Goal: Register for event/course

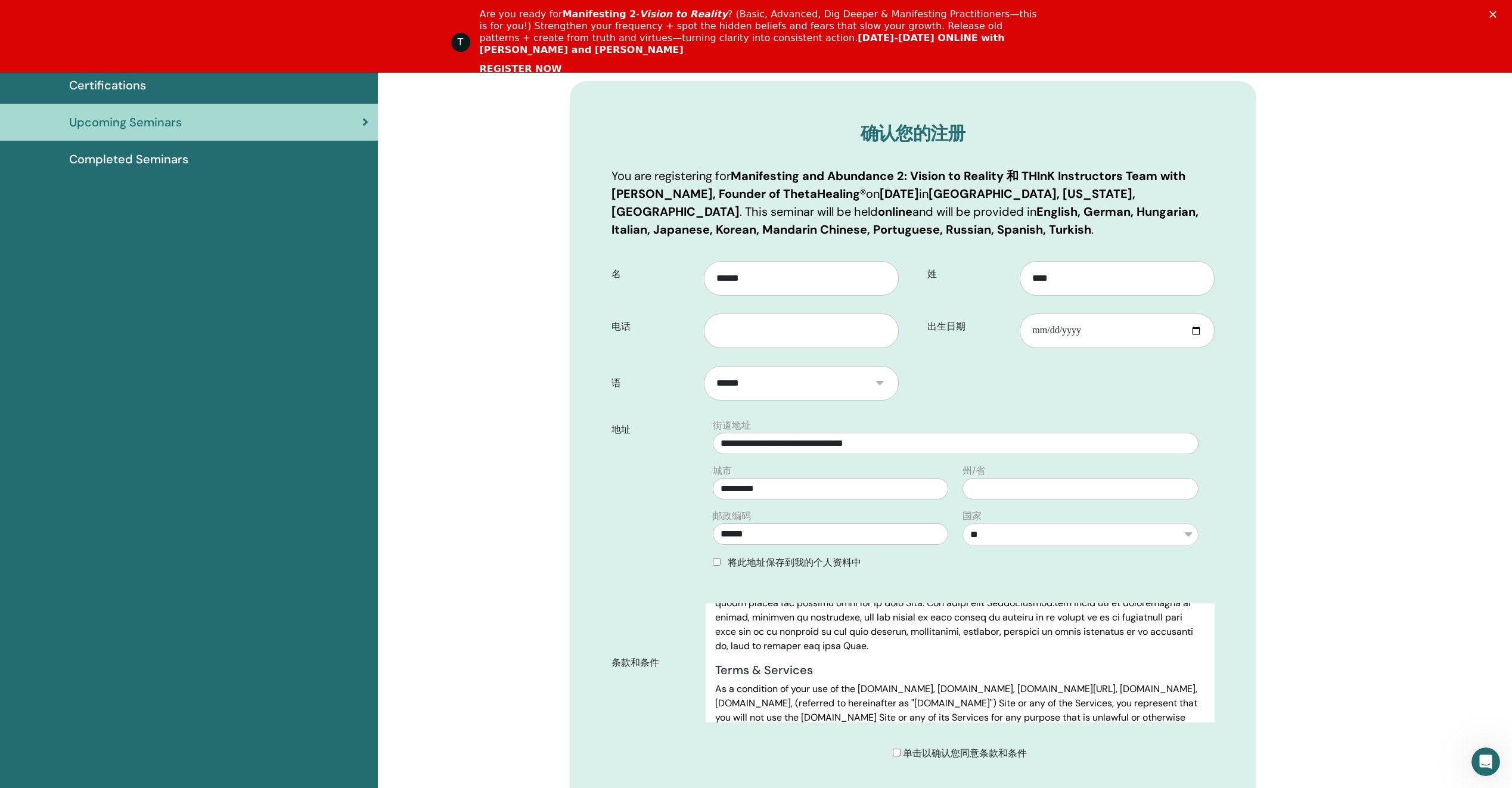
scroll to position [148, 0]
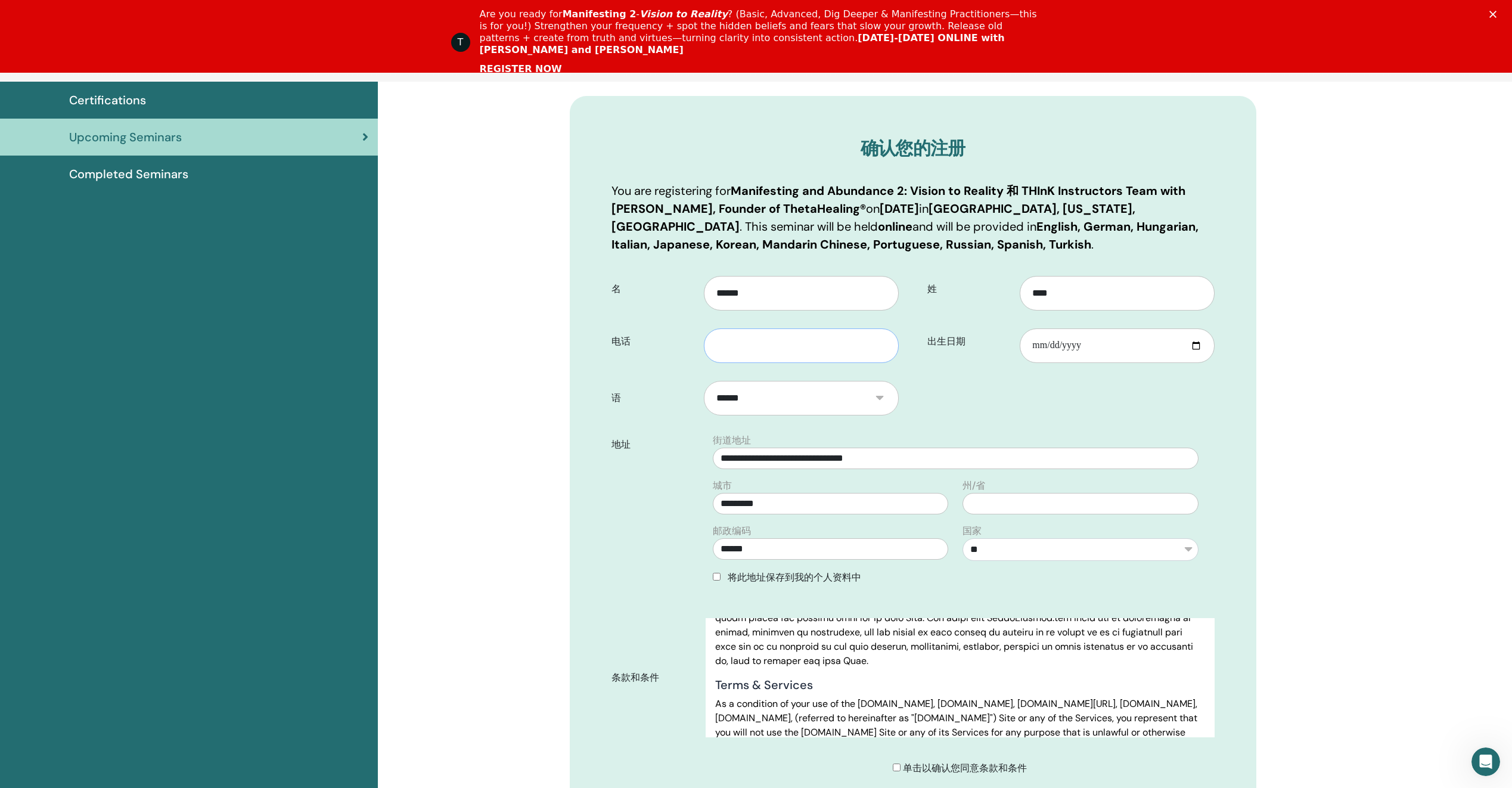
click at [867, 339] on input "text" at bounding box center [800, 346] width 194 height 35
type input "**********"
click at [1081, 342] on input "出生日期" at bounding box center [1117, 346] width 194 height 35
click at [1139, 337] on input "出生日期" at bounding box center [1117, 346] width 194 height 35
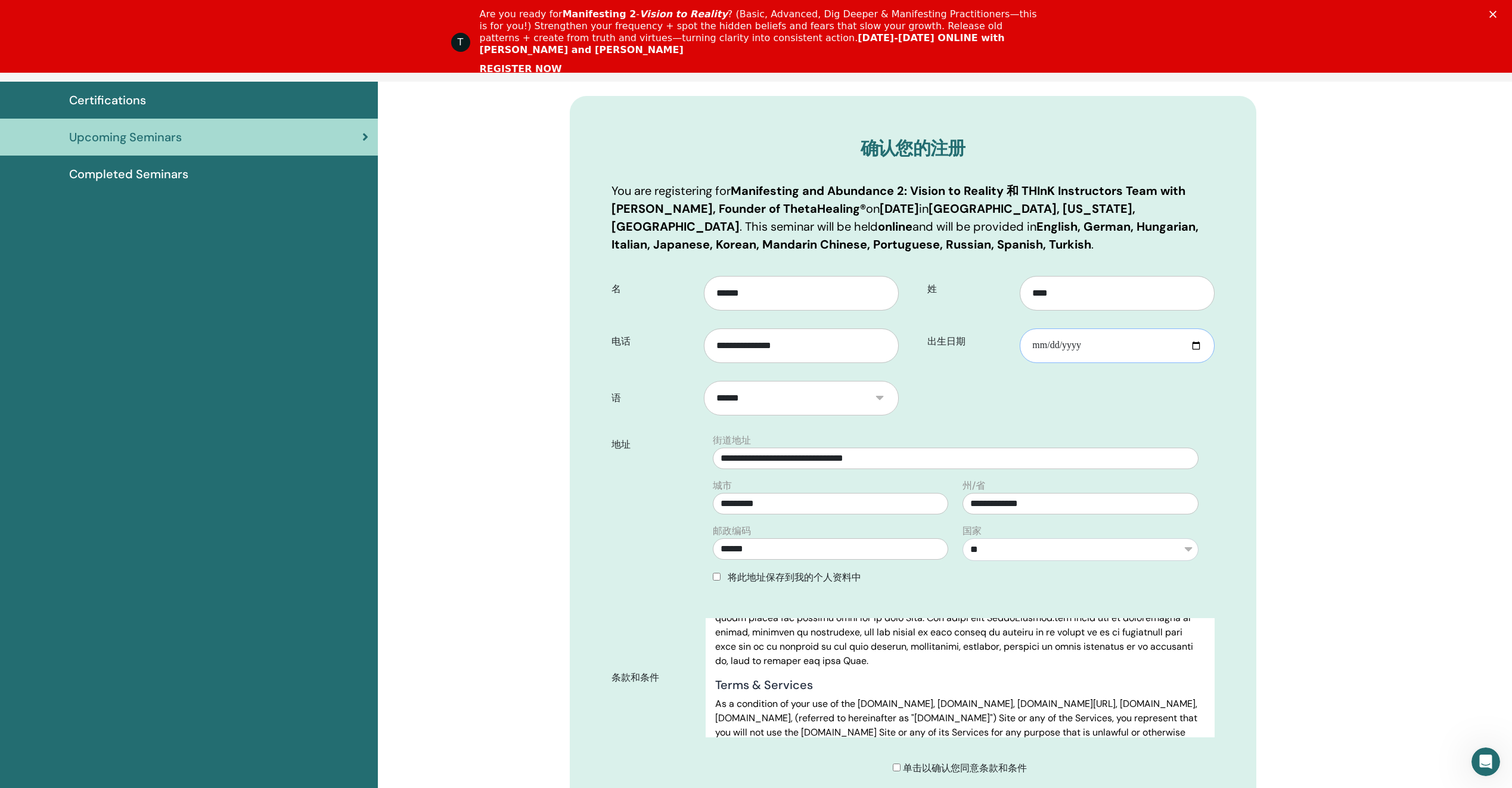
click at [1197, 346] on input "出生日期" at bounding box center [1117, 346] width 194 height 35
type input "**********"
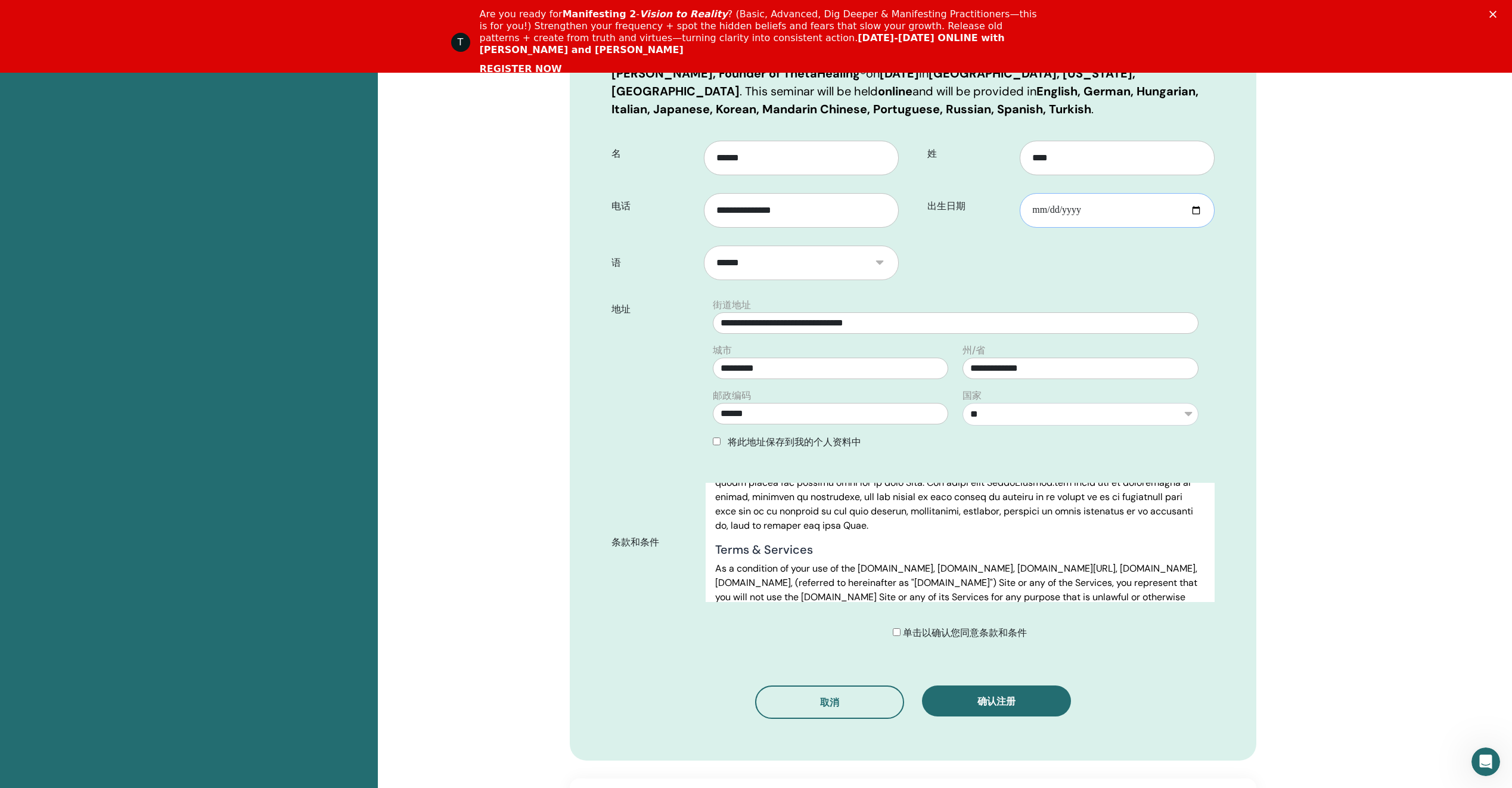
scroll to position [446, 0]
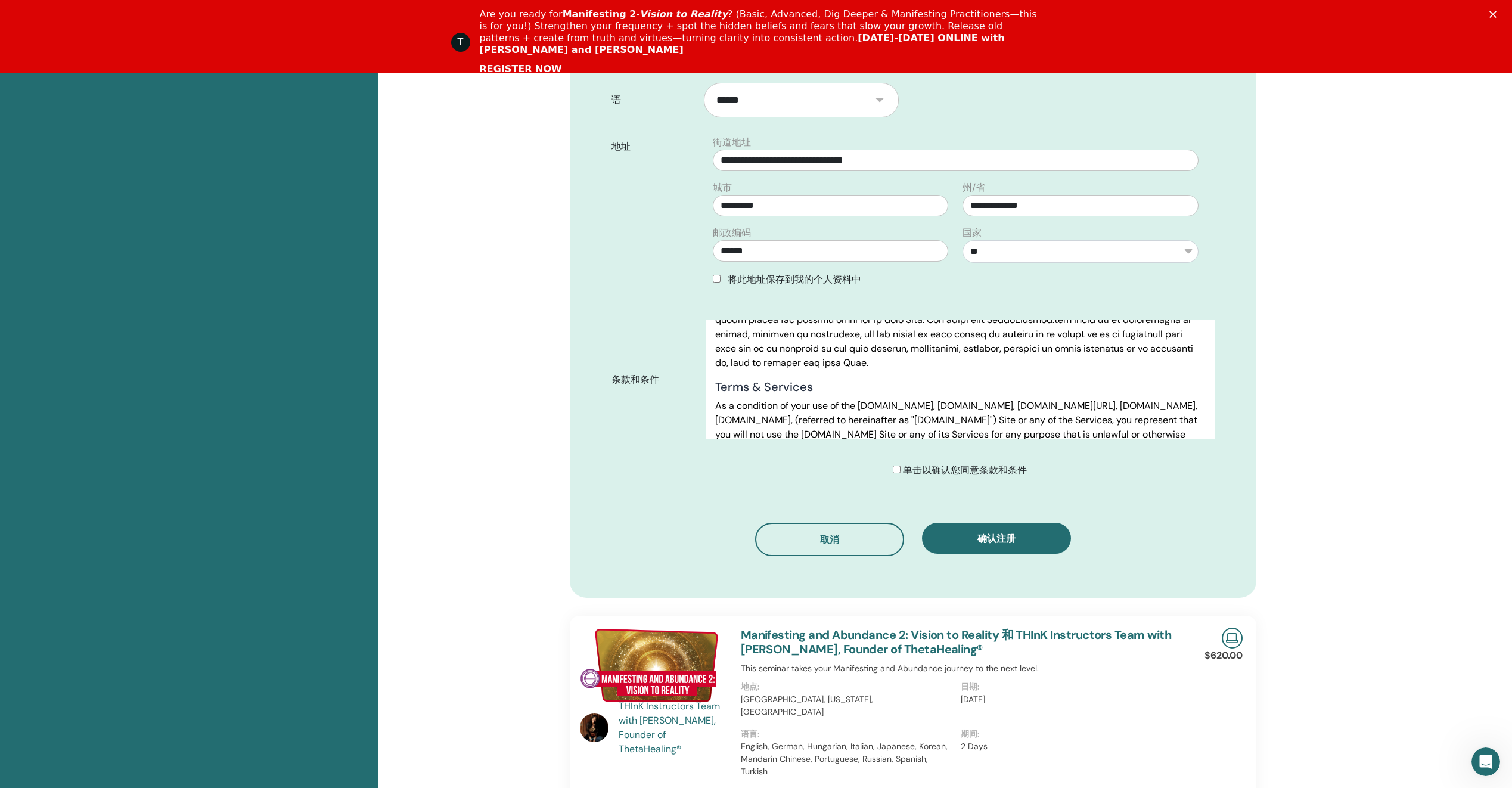
click at [899, 473] on div "单击以确认您同意条款和条件" at bounding box center [959, 470] width 134 height 14
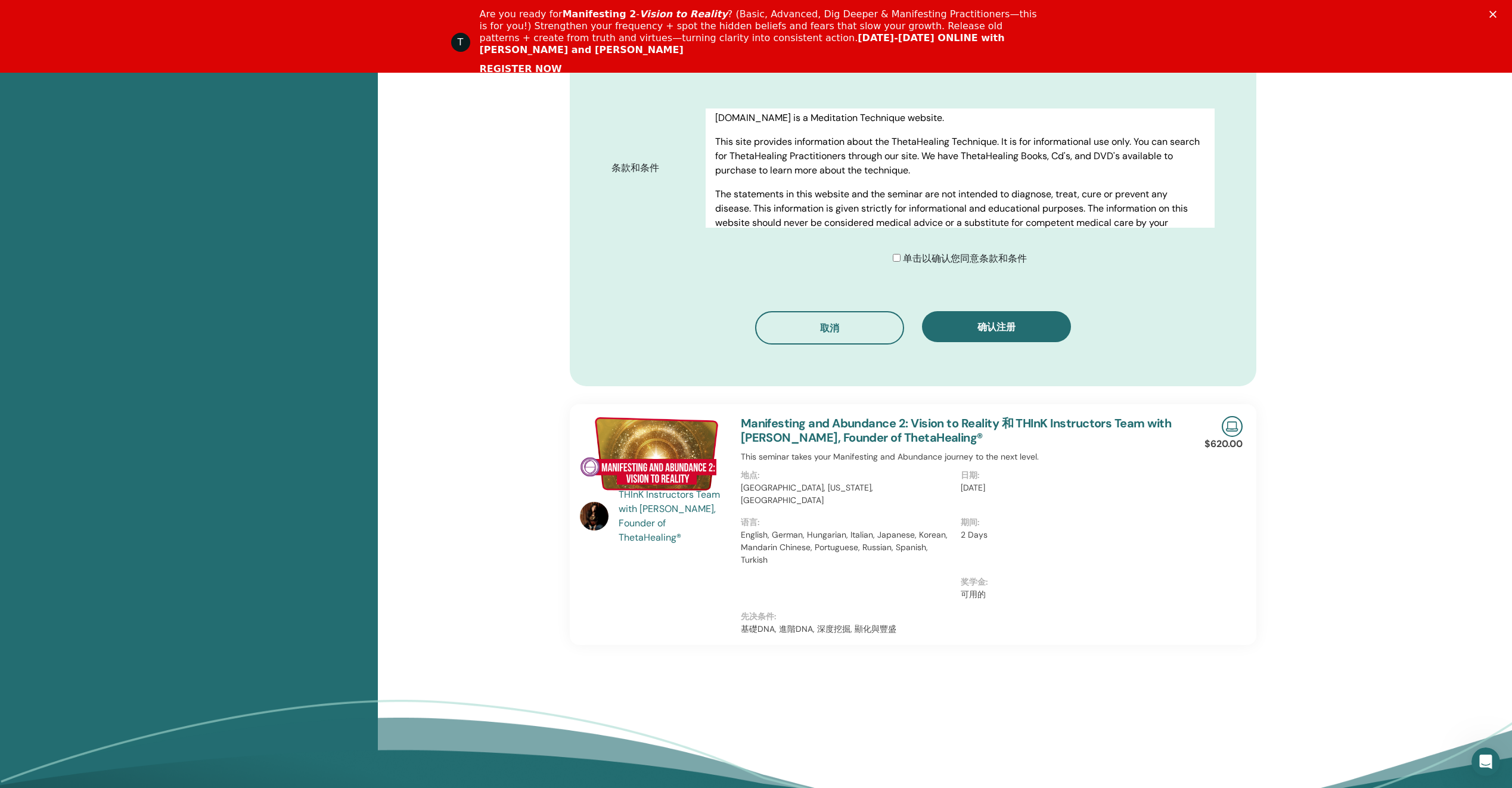
scroll to position [684, 0]
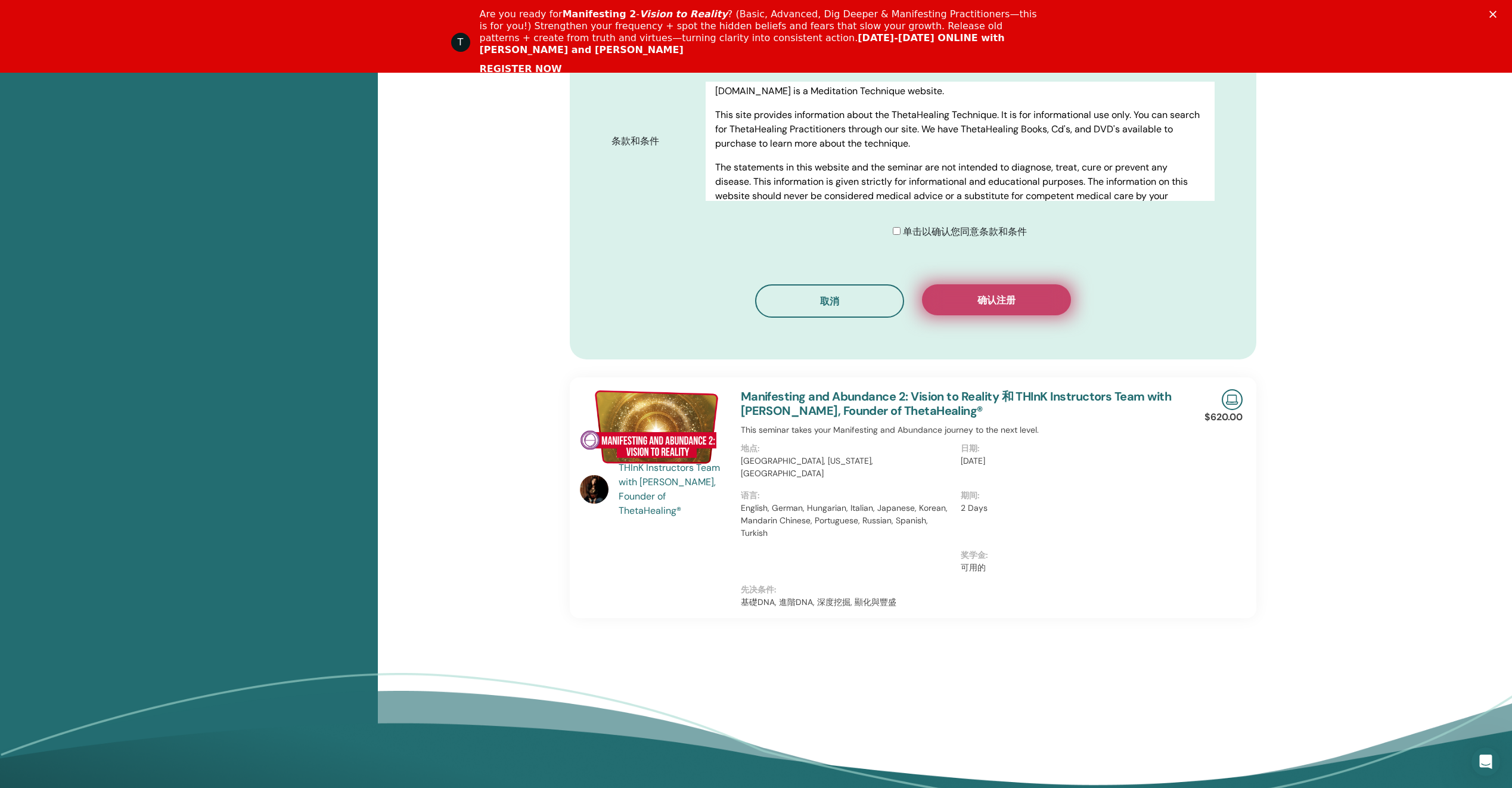
click at [1009, 312] on button "确认注册" at bounding box center [996, 299] width 149 height 31
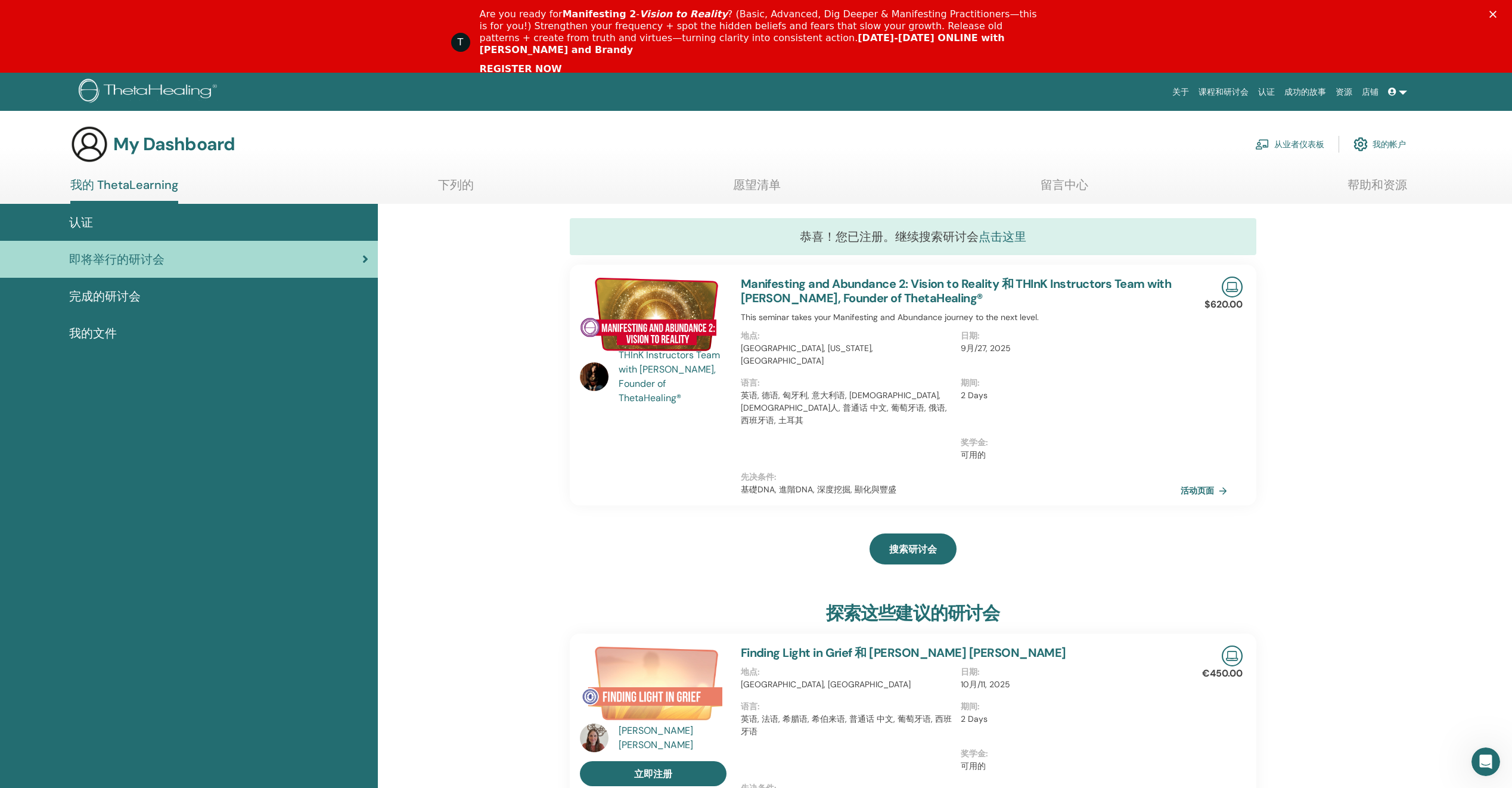
click at [1020, 232] on link "点击这里" at bounding box center [1003, 236] width 48 height 15
click at [1215, 482] on link "活动页面" at bounding box center [1207, 490] width 51 height 18
click at [134, 292] on span "完成的研讨会" at bounding box center [105, 296] width 72 height 18
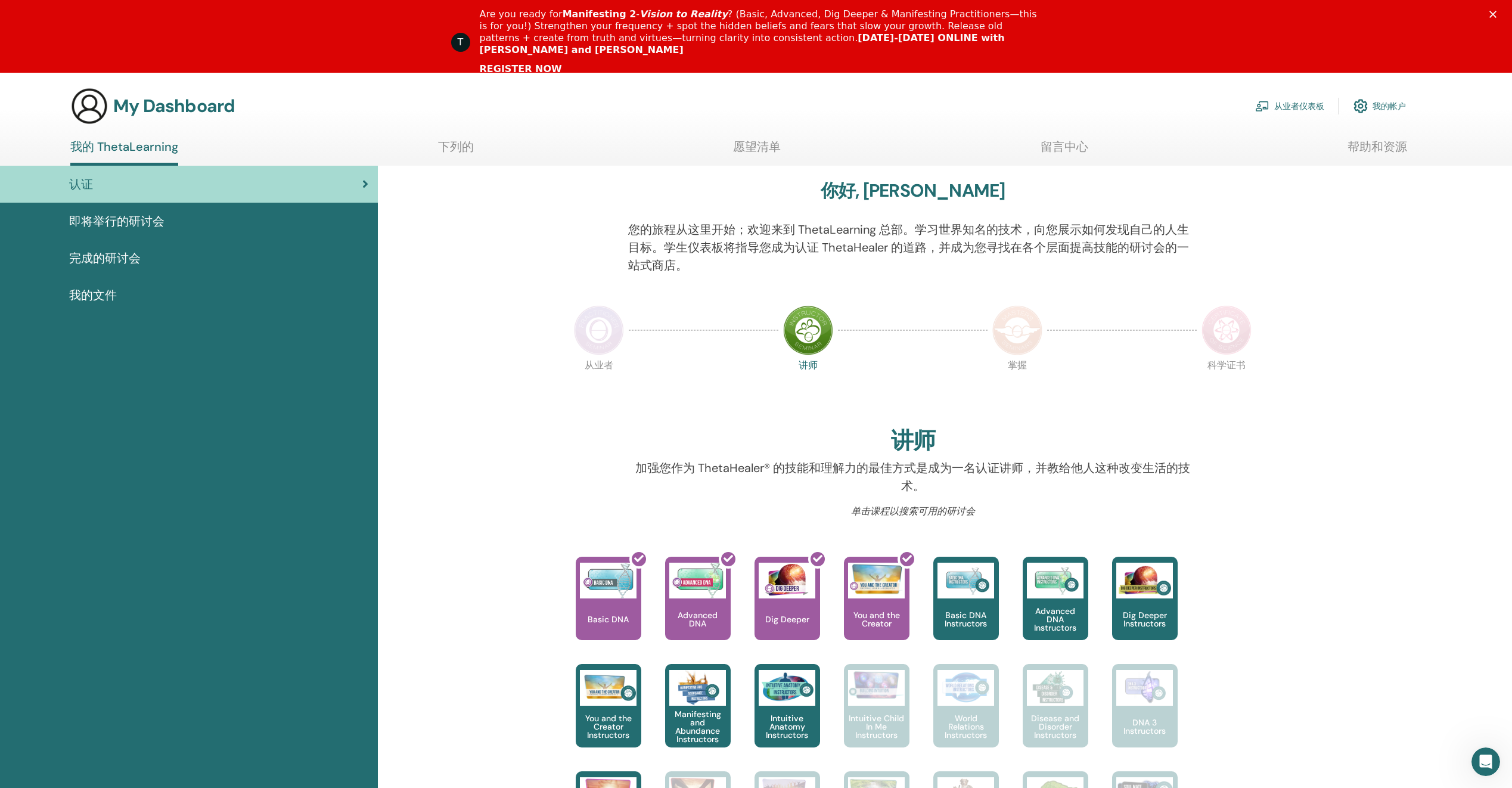
scroll to position [60, 0]
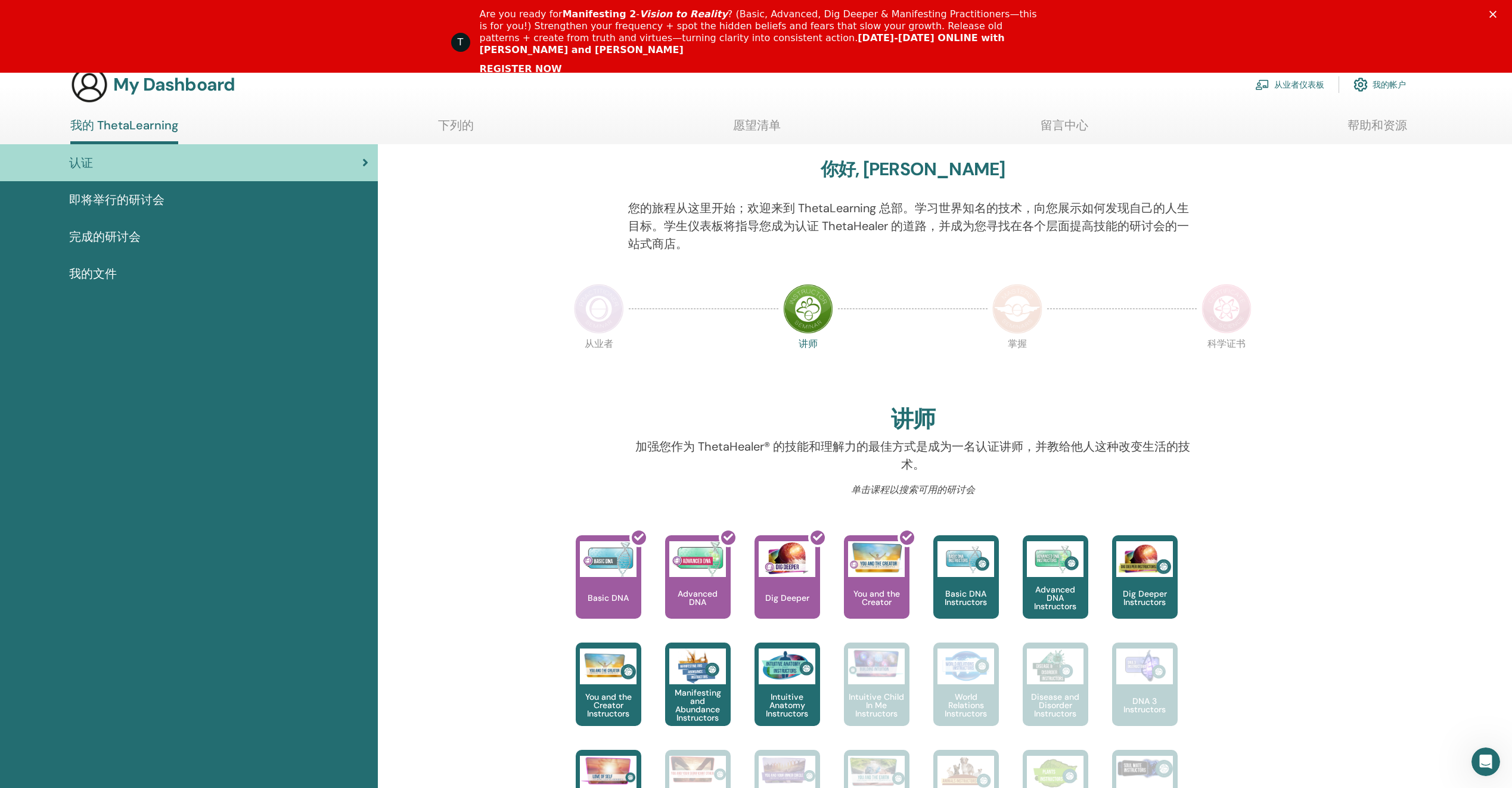
click at [614, 317] on img at bounding box center [599, 309] width 50 height 50
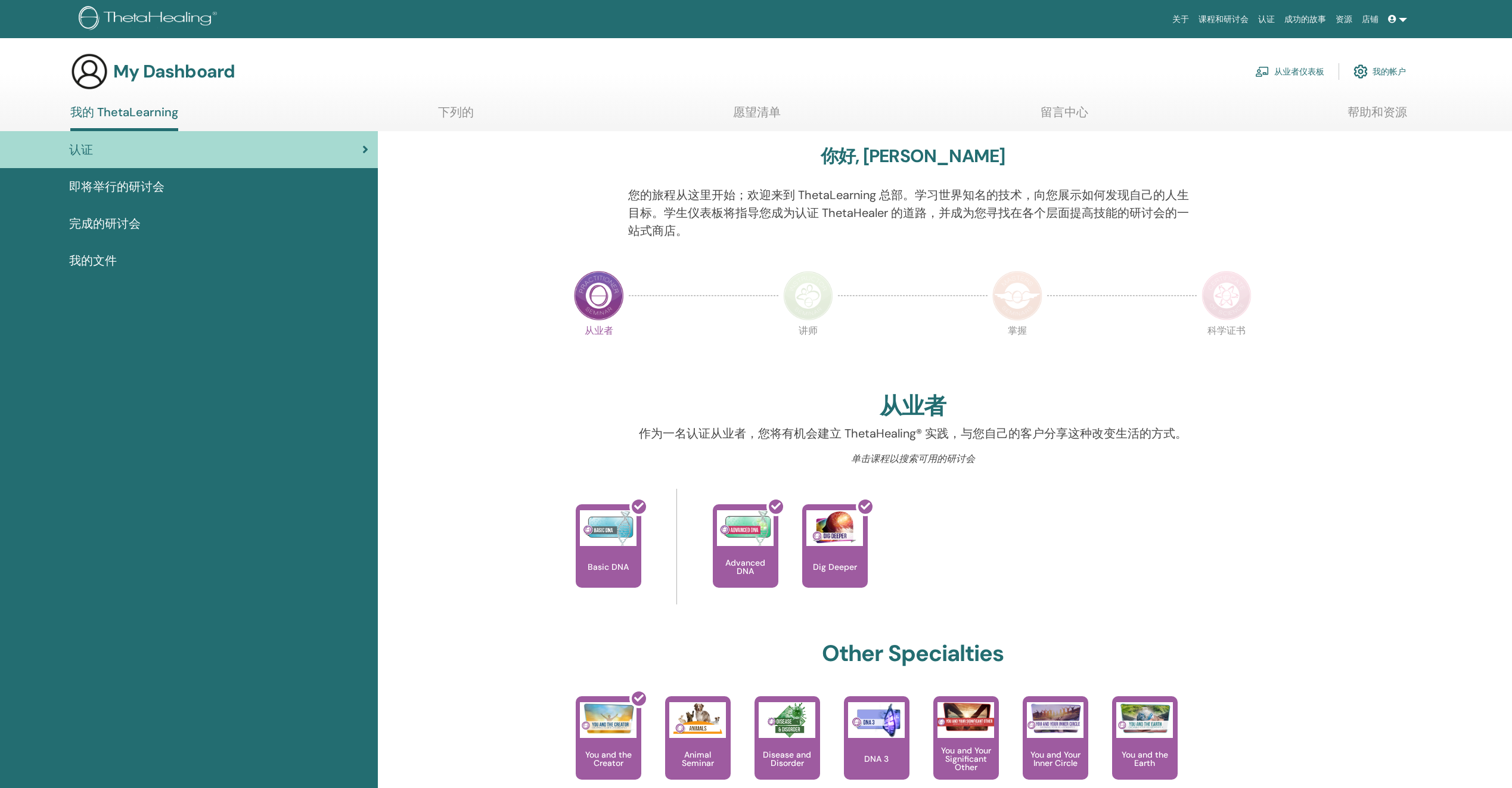
click at [1406, 19] on link at bounding box center [1397, 19] width 29 height 22
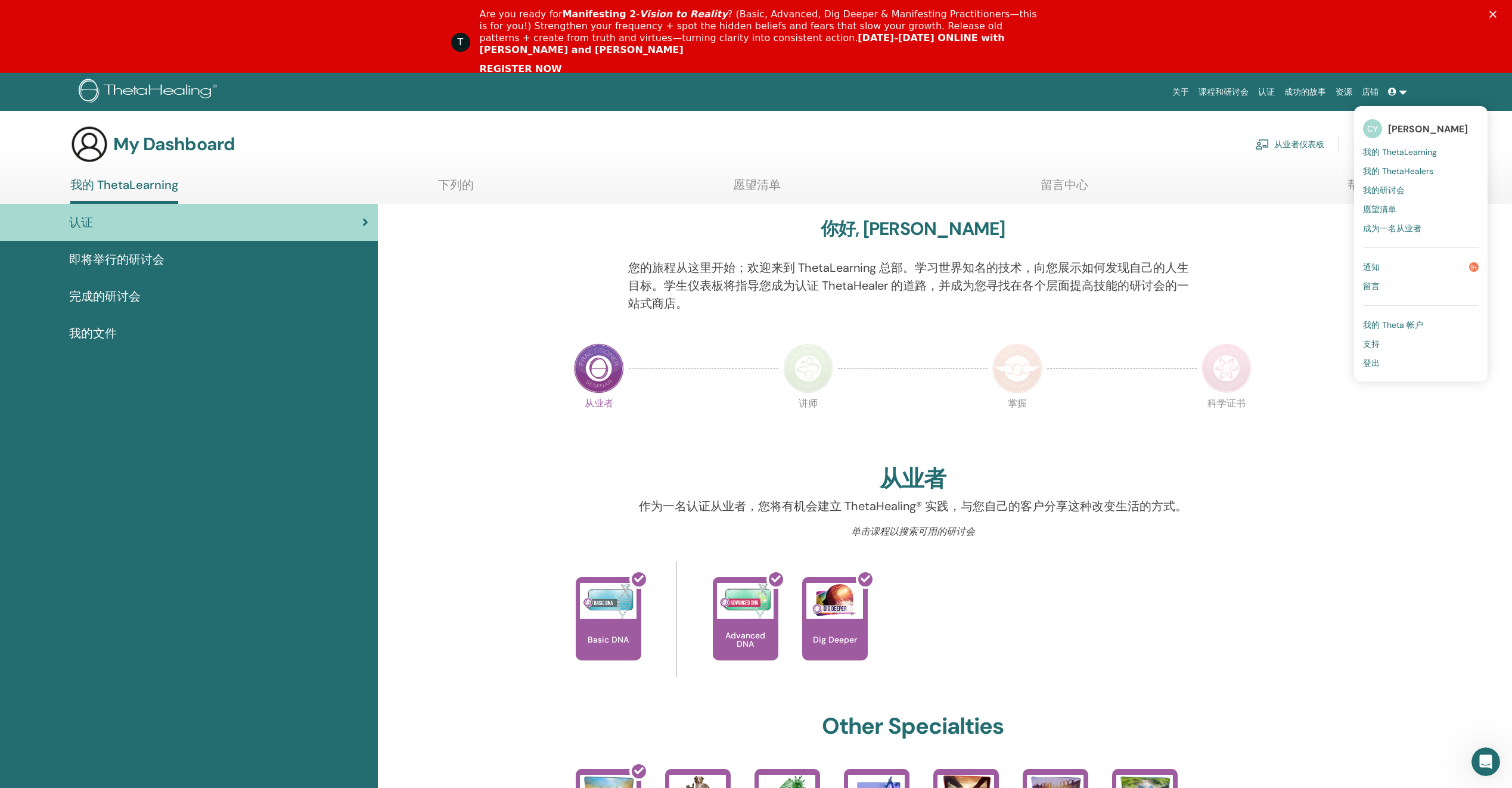
click at [1416, 174] on span "我的 ThetaHealers" at bounding box center [1397, 171] width 70 height 11
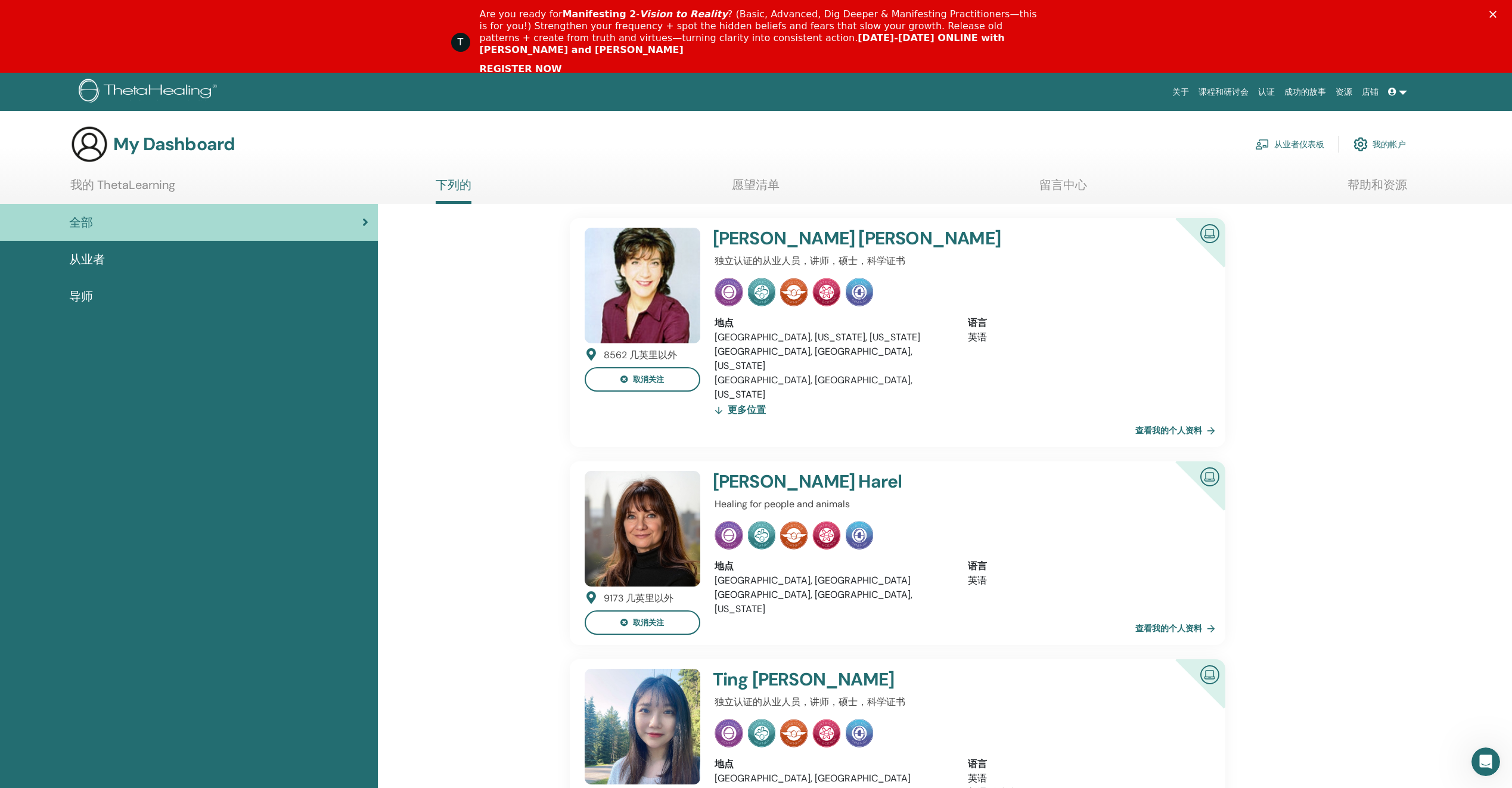
click at [1400, 99] on link at bounding box center [1397, 91] width 29 height 22
click at [1411, 153] on span "我的 ThetaLearning" at bounding box center [1399, 152] width 74 height 11
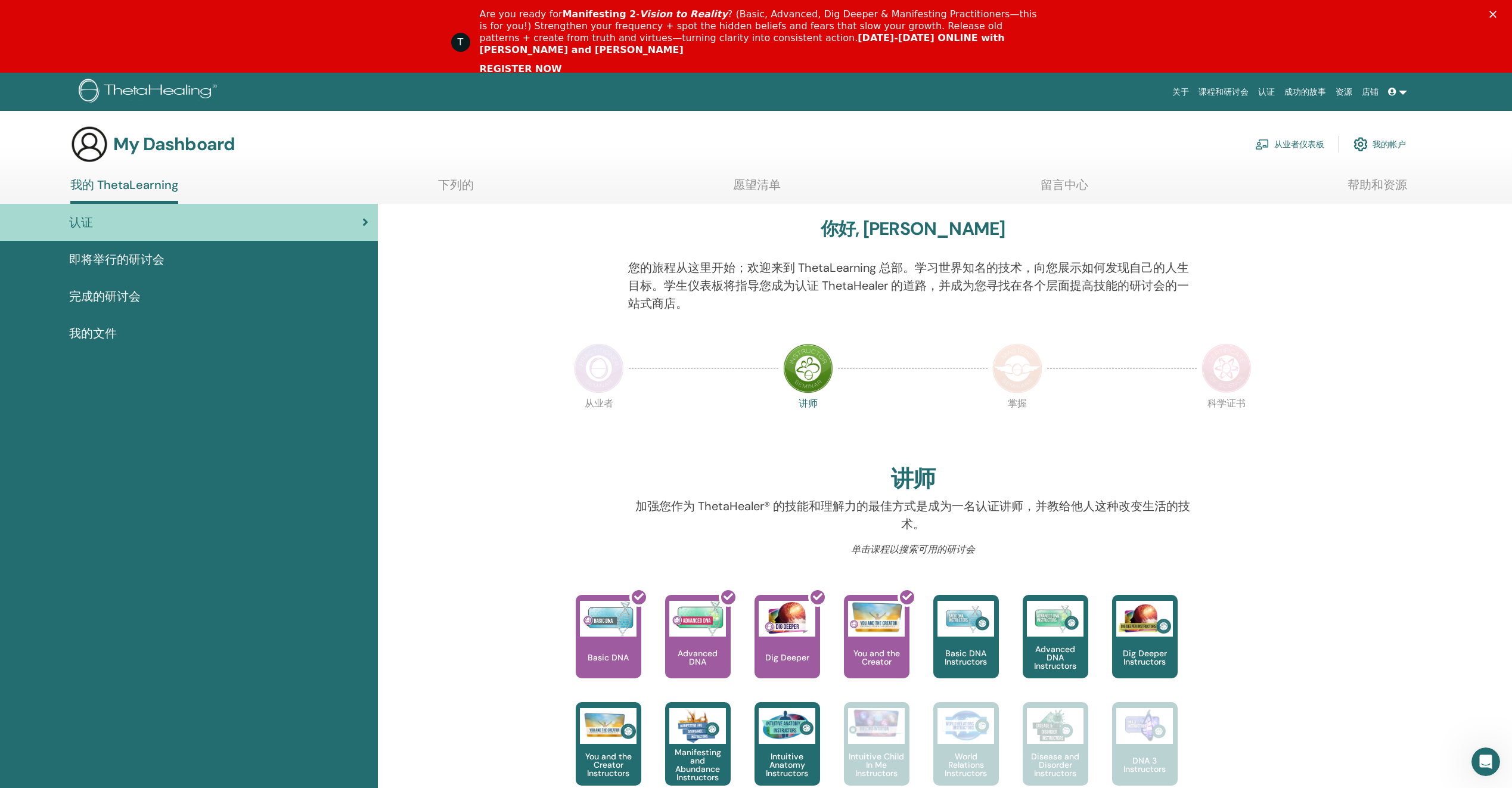
click at [1402, 84] on link at bounding box center [1397, 91] width 29 height 22
click at [1429, 227] on link "成为一名从业者" at bounding box center [1420, 228] width 115 height 19
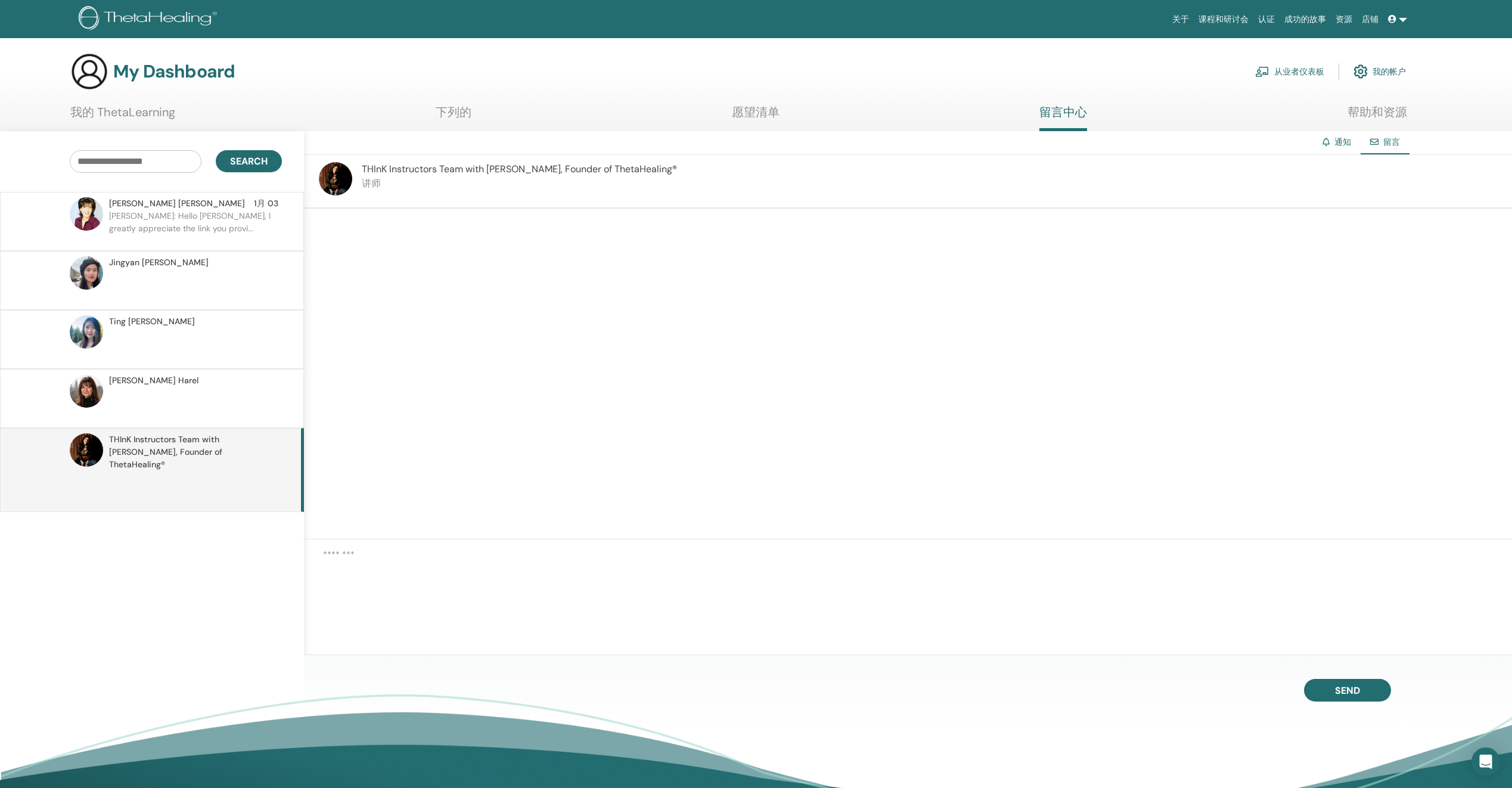
click at [170, 412] on p at bounding box center [196, 404] width 173 height 36
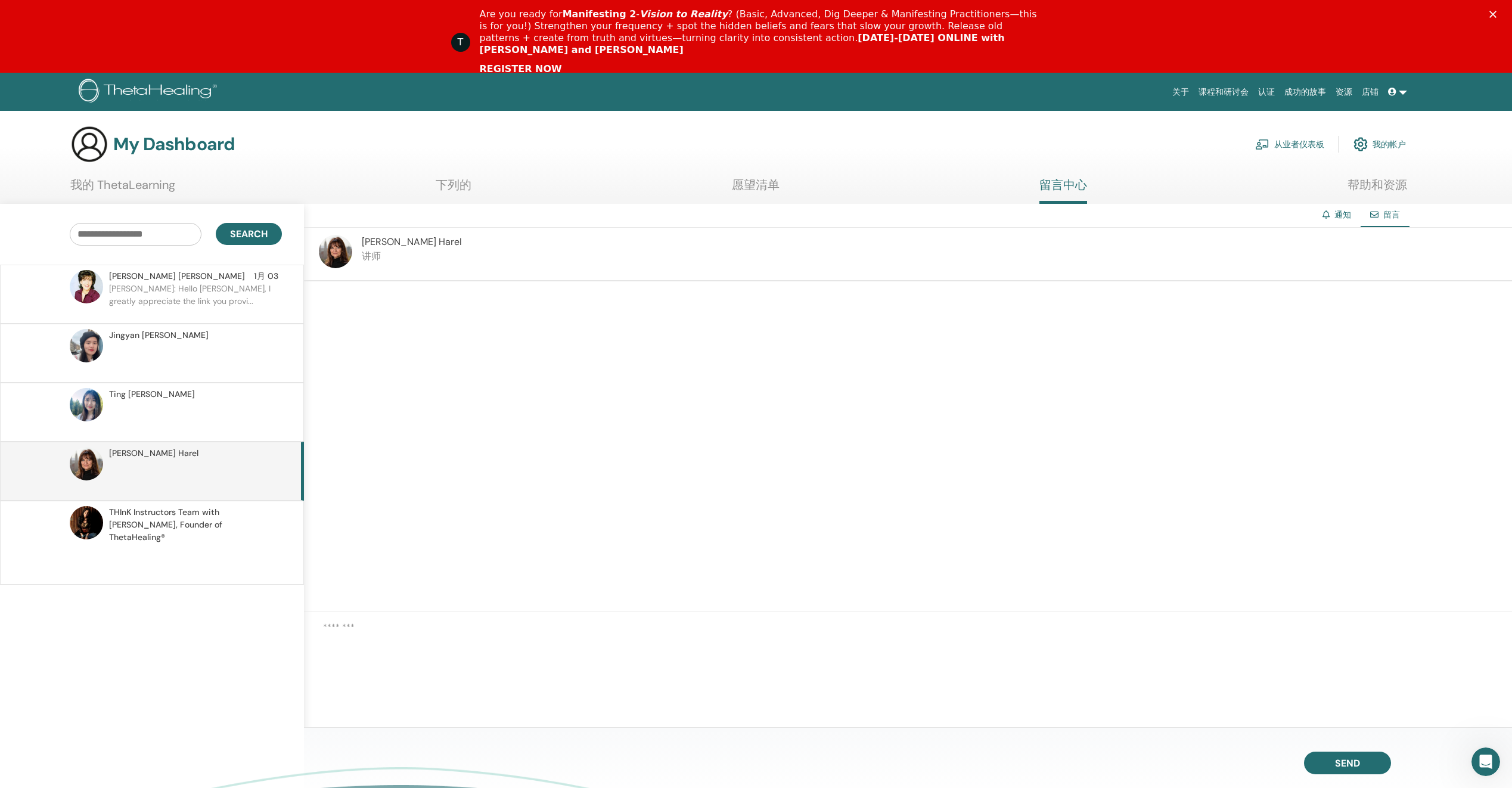
click at [208, 307] on p "Chenyu: Hello Ellen, I greatly appreciate the link you provi..." at bounding box center [196, 299] width 173 height 36
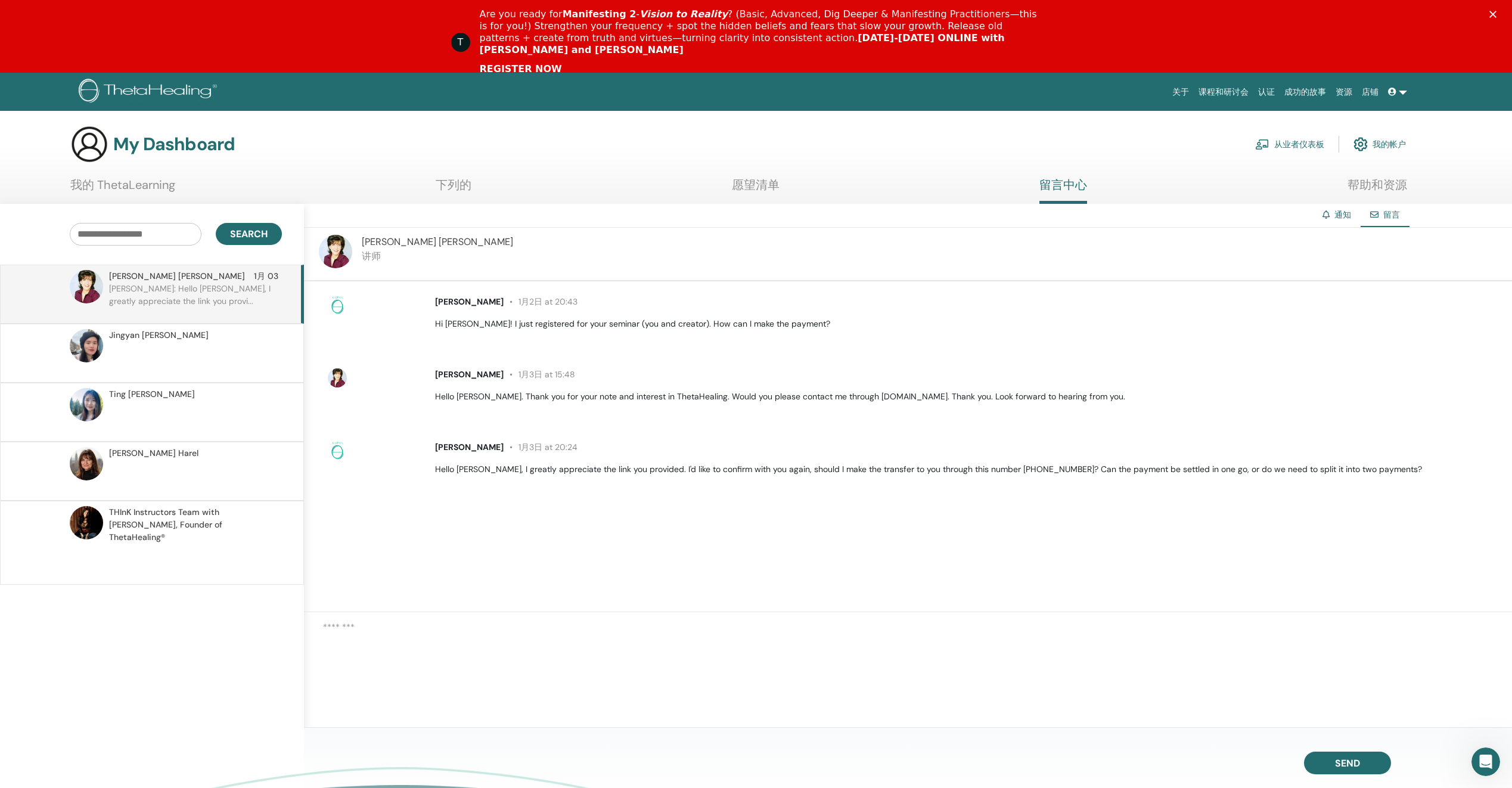
click at [171, 528] on span "THInK Instructors Team with Vianna Stibal, Founder of ThetaHealing®" at bounding box center [194, 524] width 169 height 37
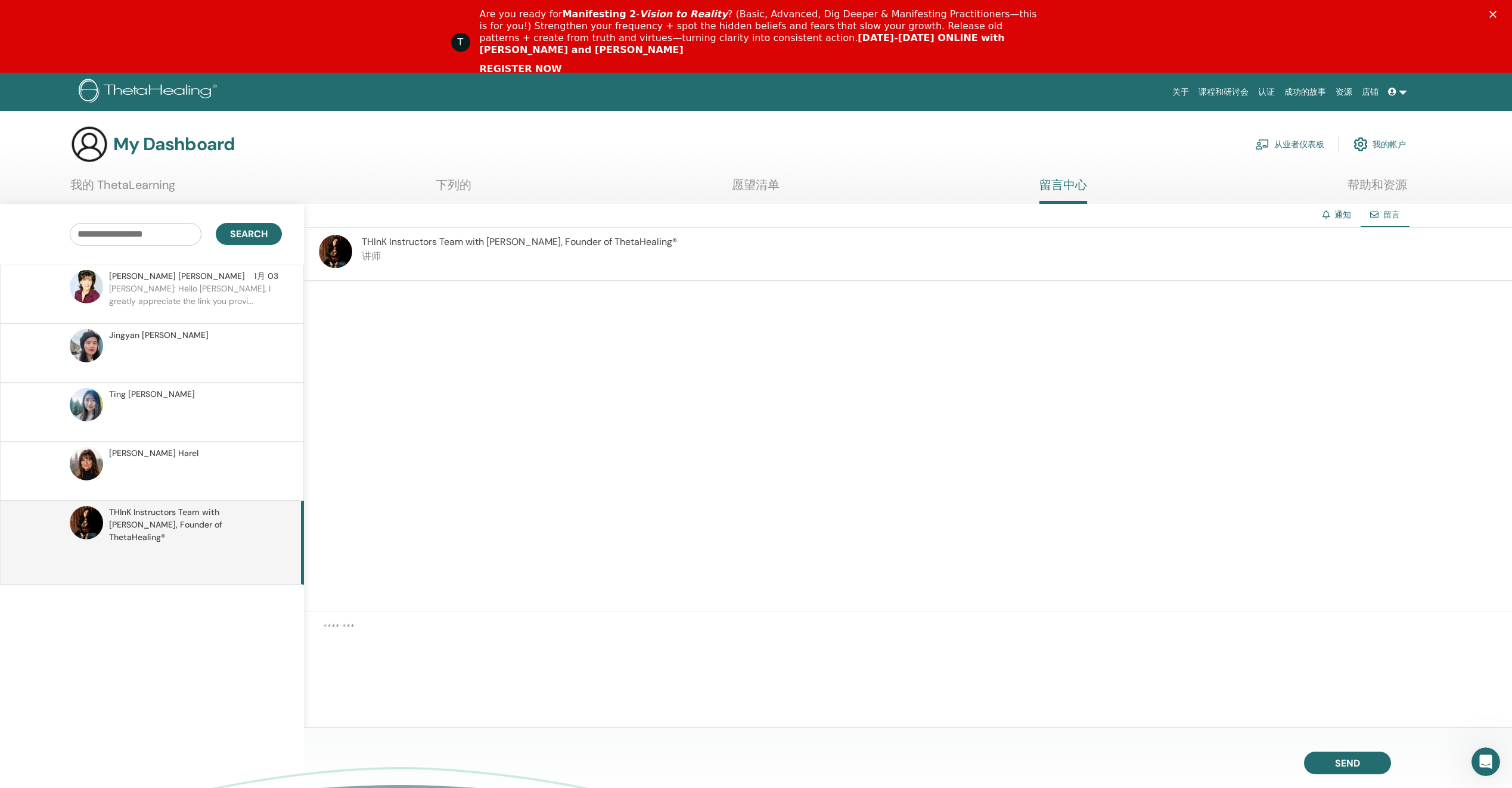
click at [198, 368] on p at bounding box center [196, 359] width 173 height 36
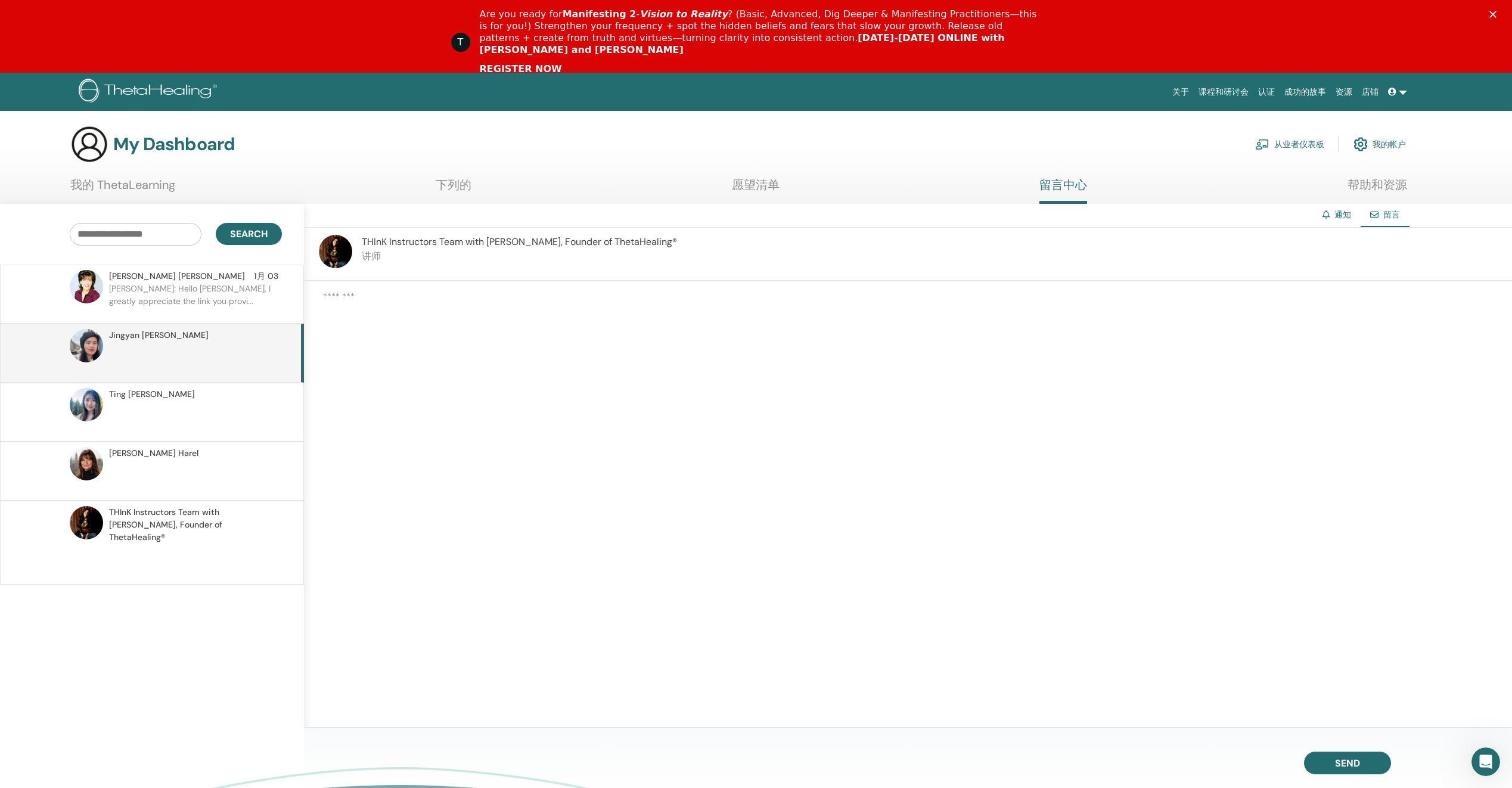
click at [196, 401] on p at bounding box center [196, 418] width 173 height 36
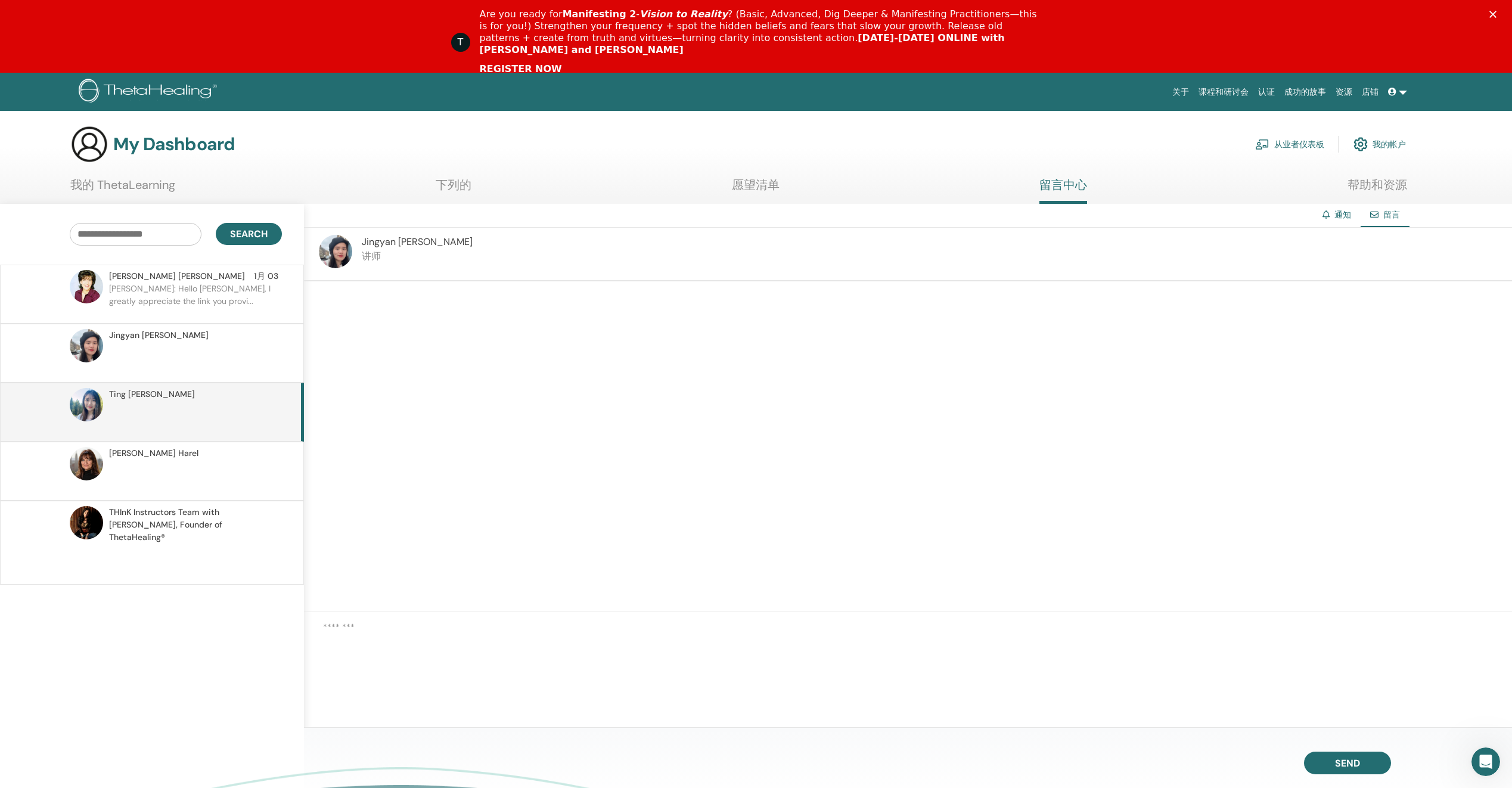
click at [202, 444] on div "Naomi Harel" at bounding box center [152, 470] width 304 height 59
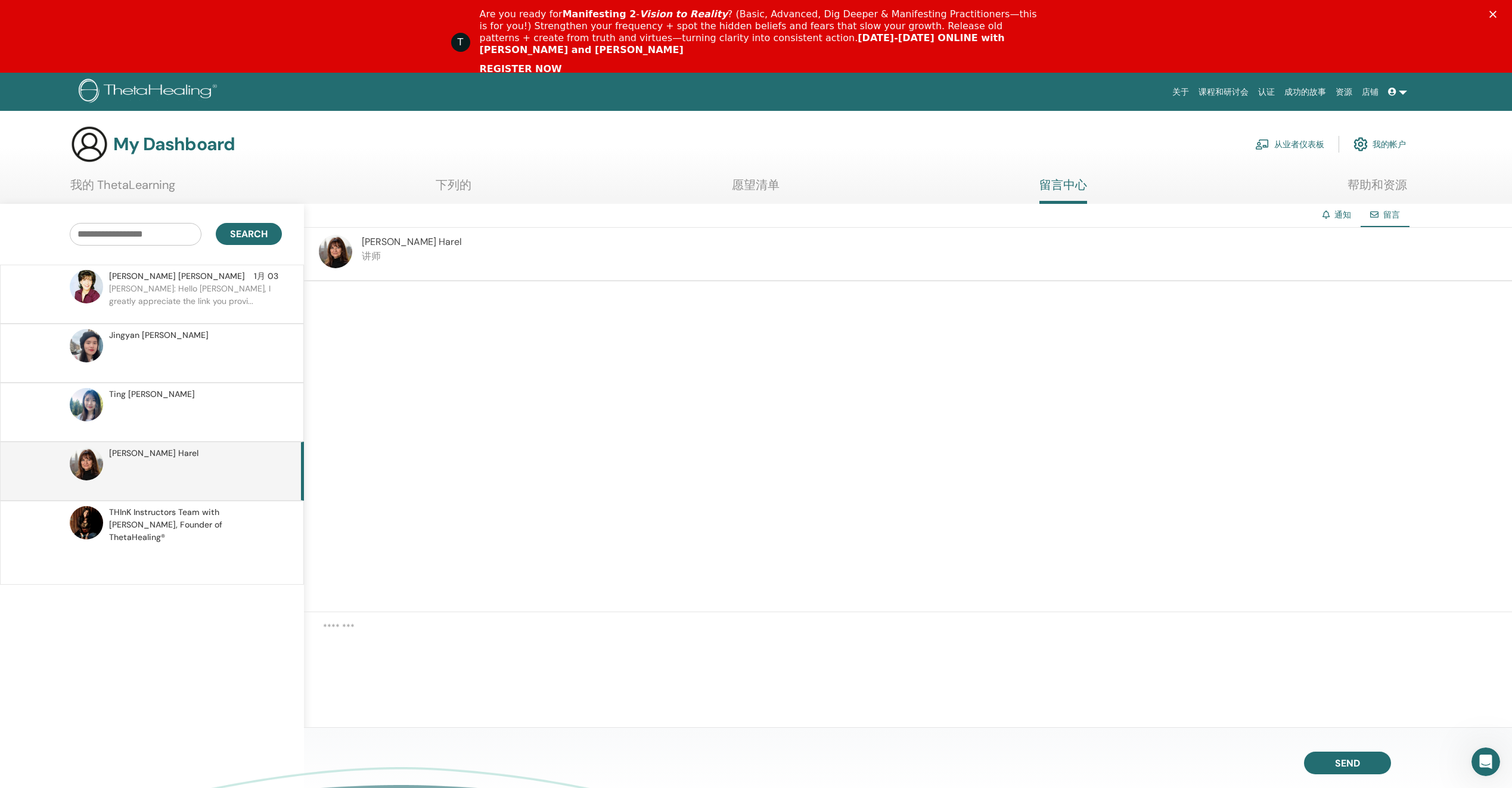
click at [237, 547] on p at bounding box center [196, 561] width 173 height 36
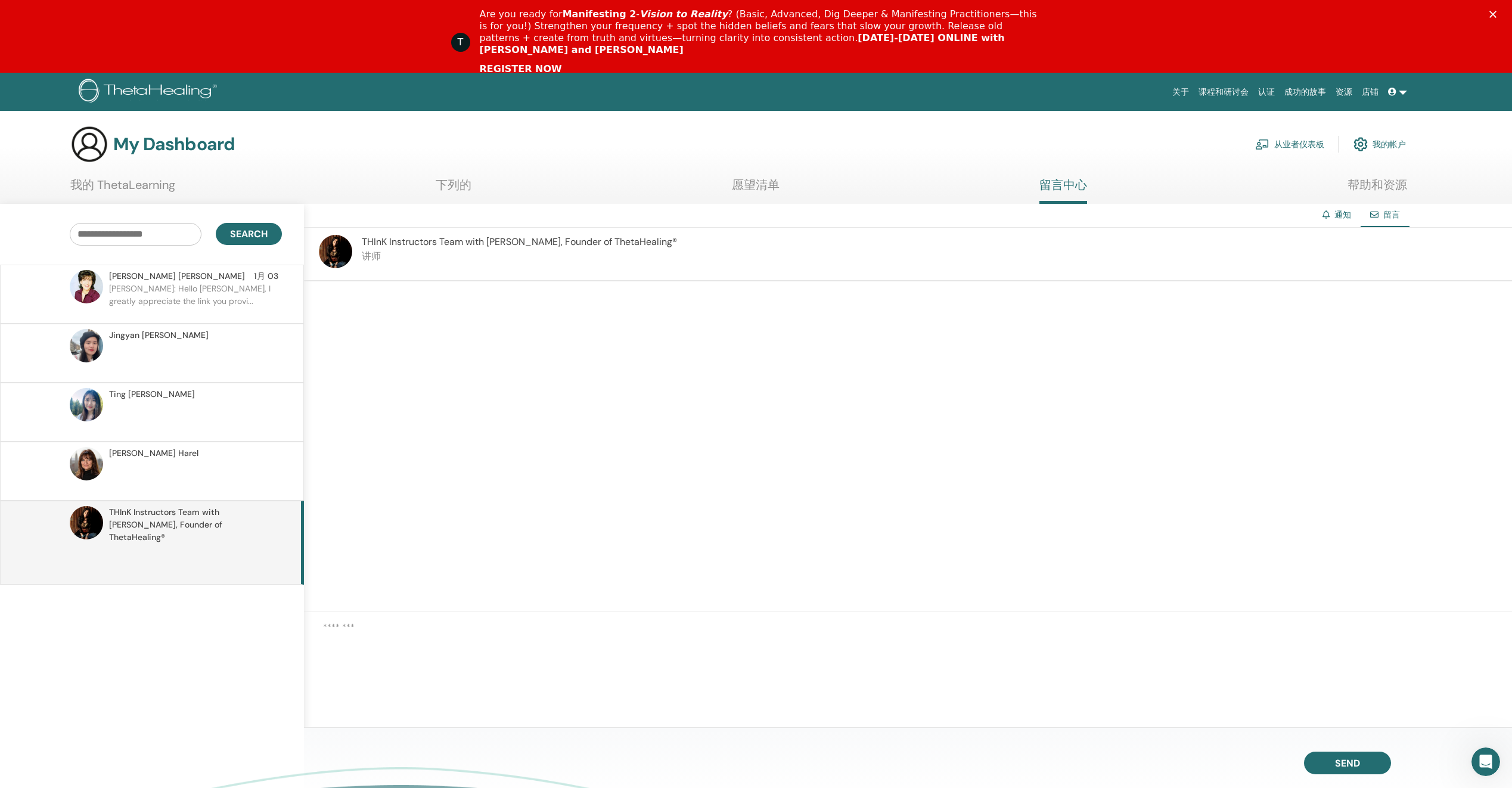
click at [207, 459] on div "Naomi Harel" at bounding box center [194, 453] width 169 height 12
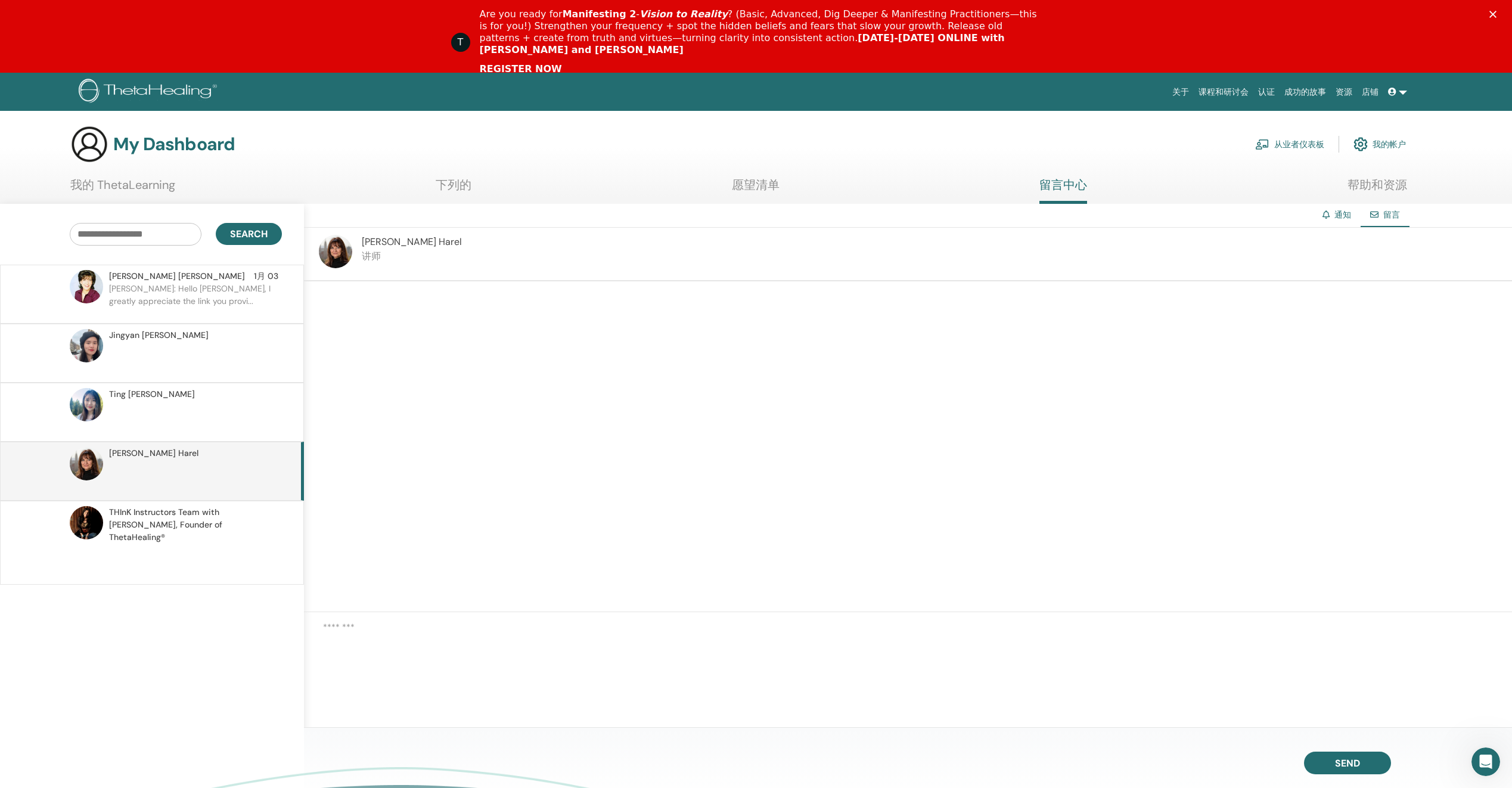
click at [247, 543] on p at bounding box center [196, 561] width 173 height 36
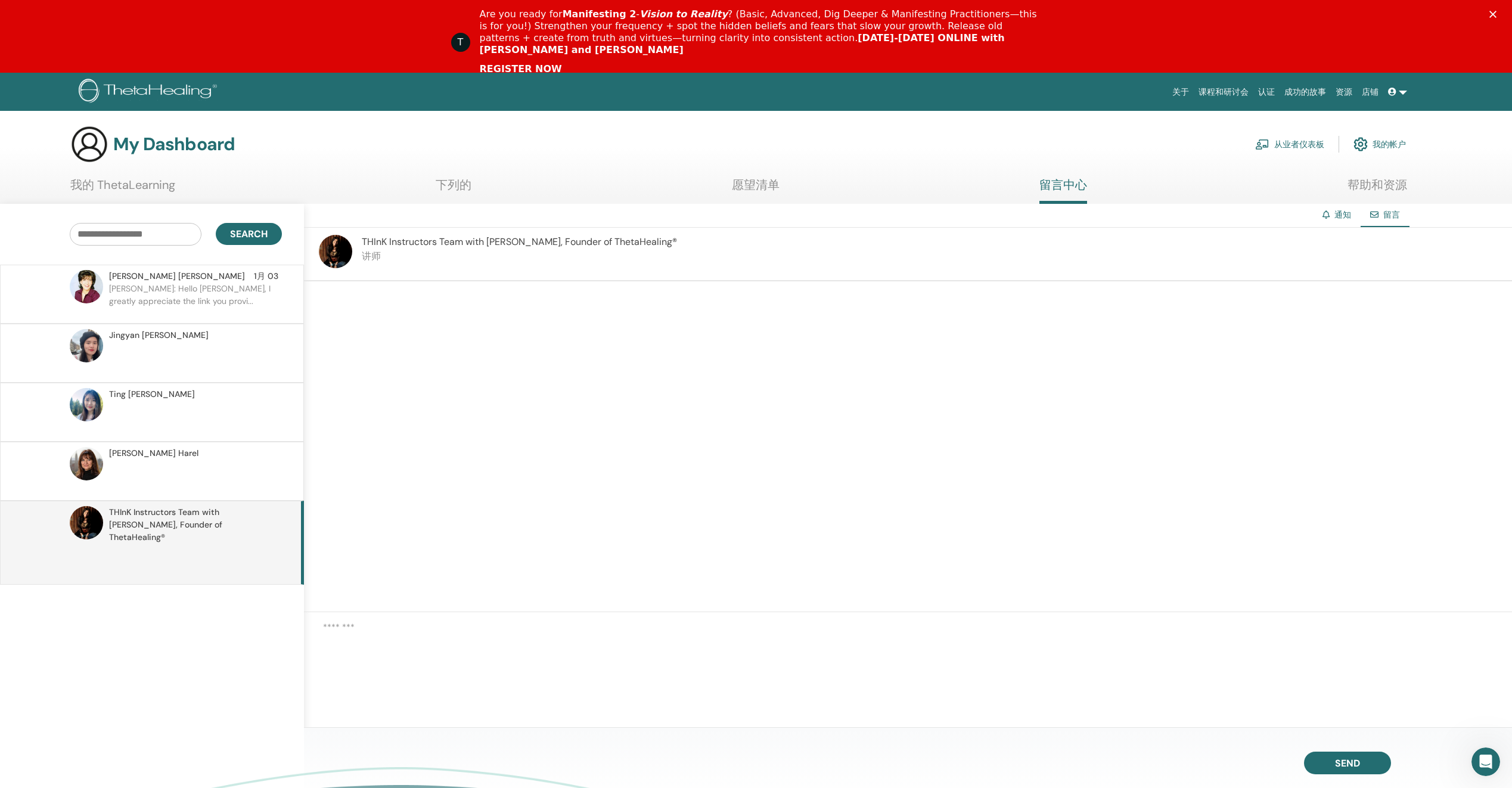
click at [198, 295] on p "Chenyu: Hello Ellen, I greatly appreciate the link you provi..." at bounding box center [196, 299] width 173 height 36
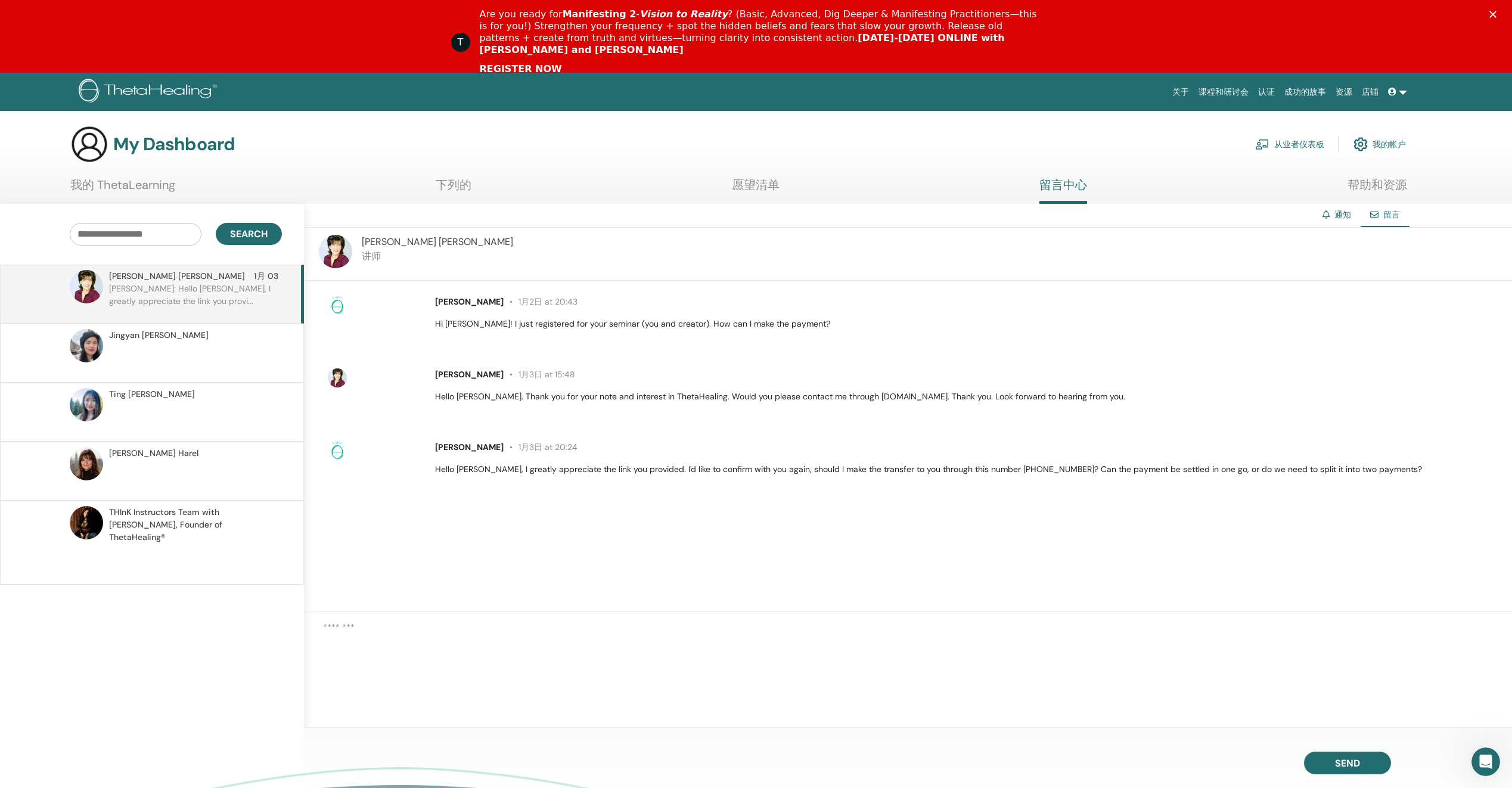
click at [202, 543] on p at bounding box center [196, 561] width 173 height 36
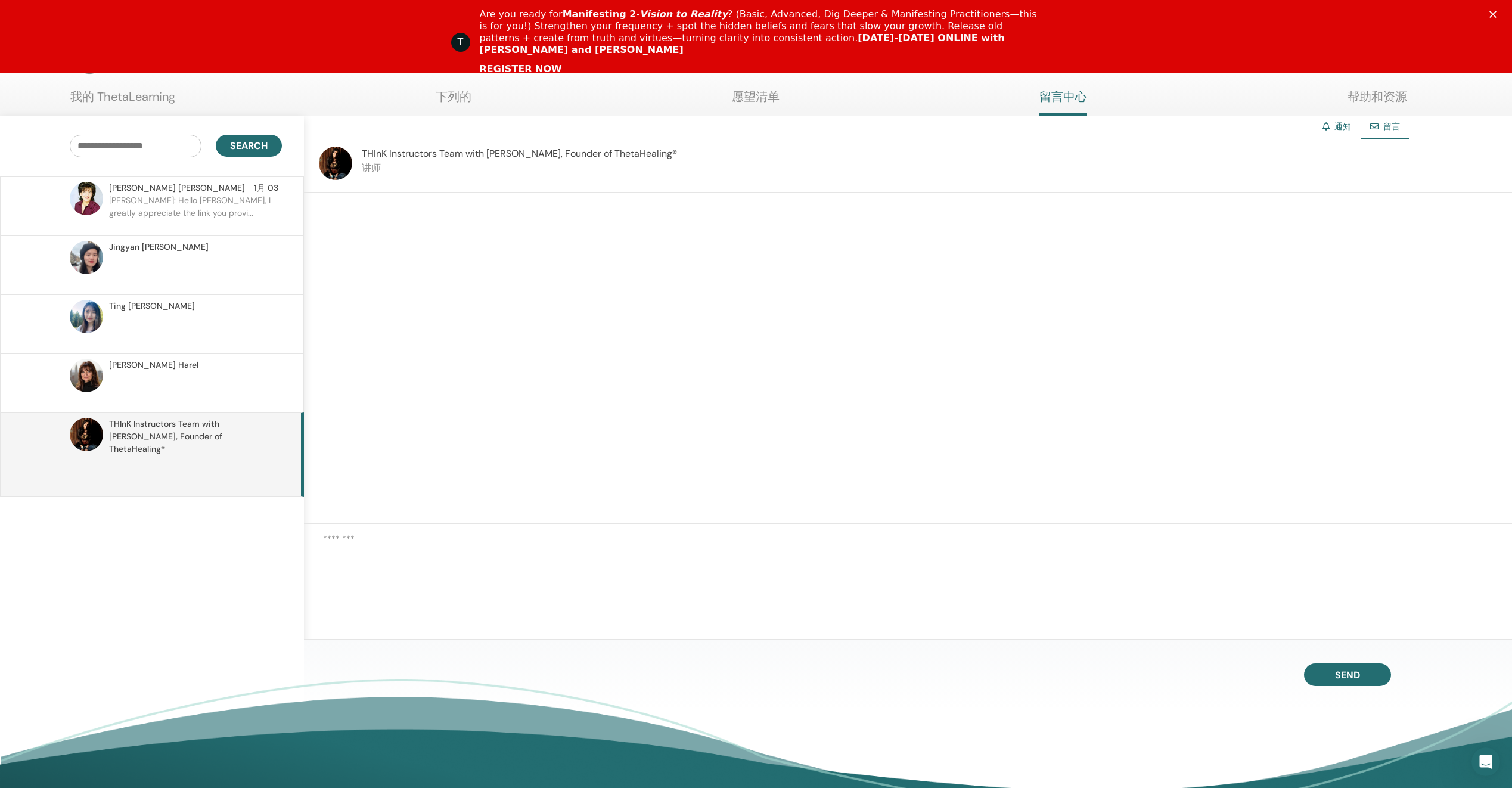
scroll to position [110, 0]
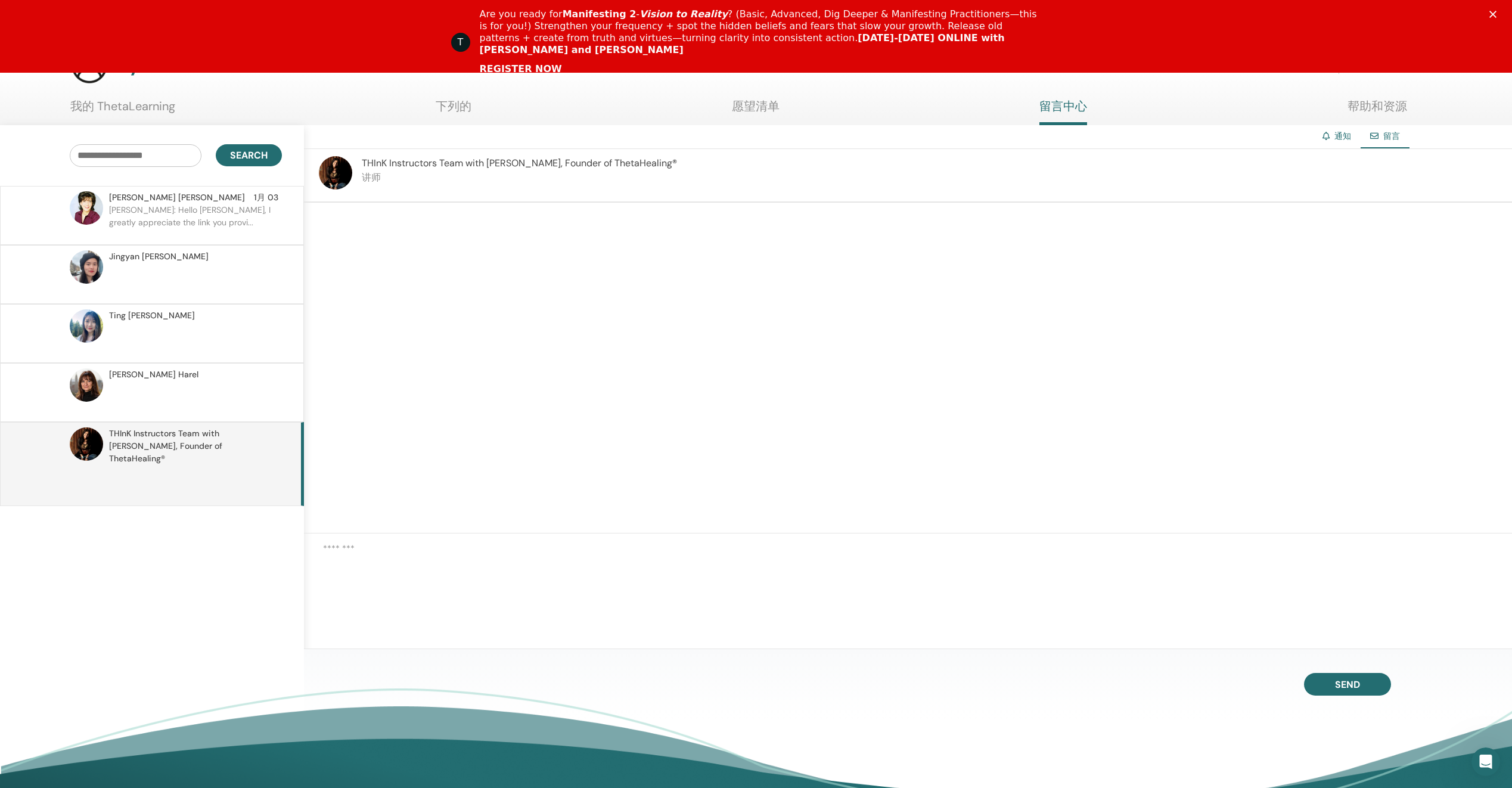
click at [216, 410] on p at bounding box center [196, 398] width 173 height 36
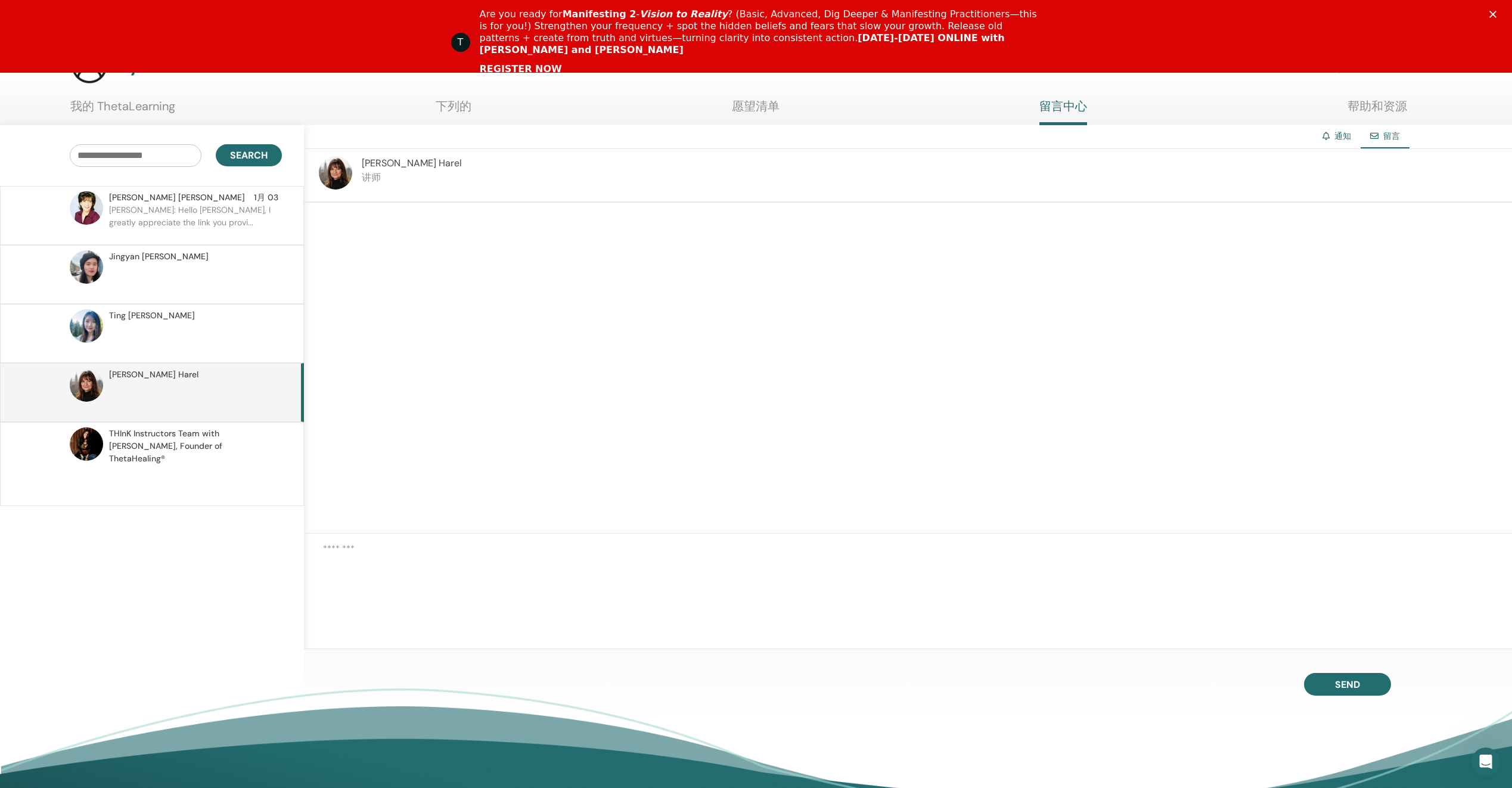
click at [210, 465] on p at bounding box center [196, 482] width 173 height 36
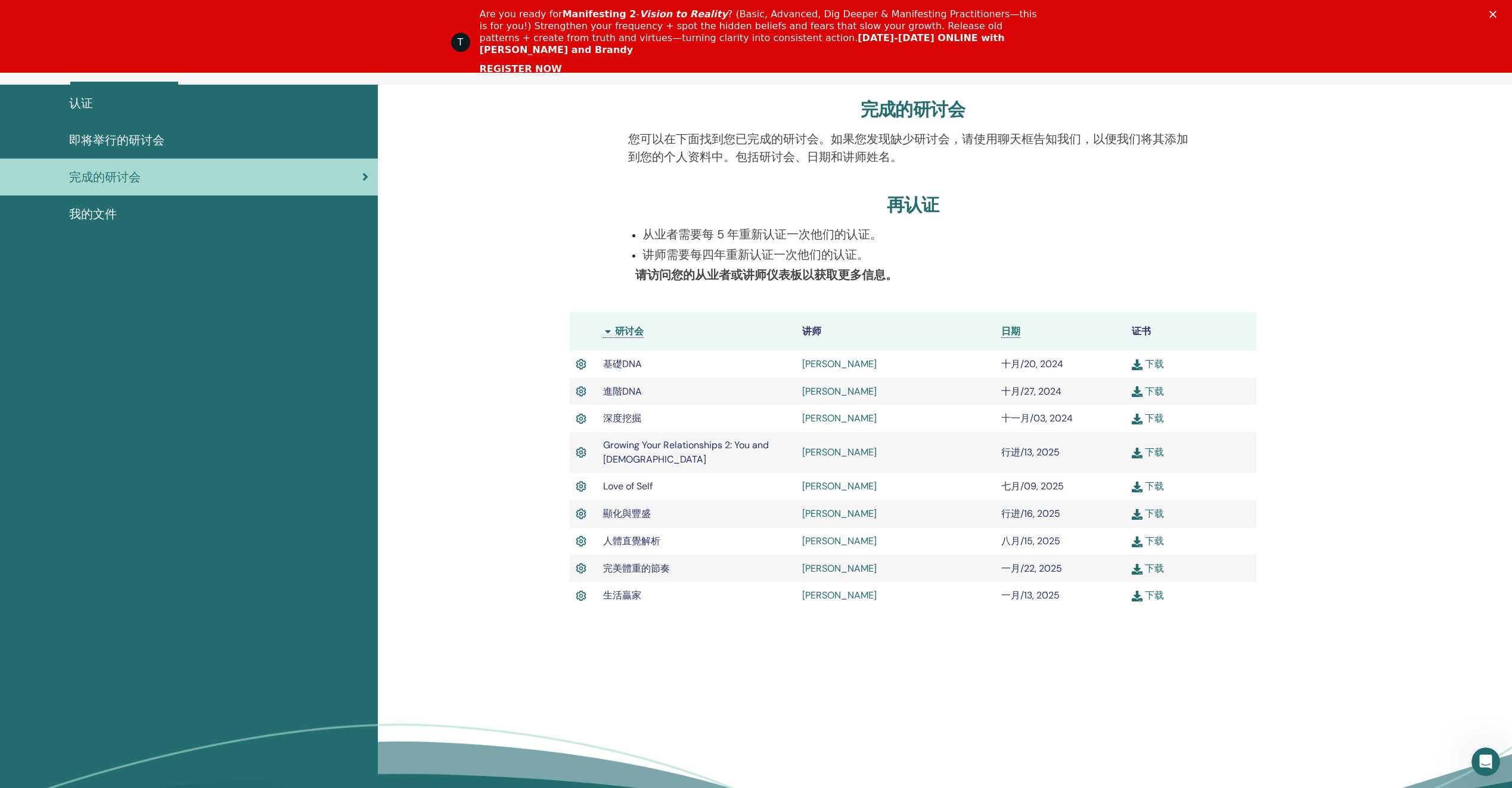
click at [1161, 449] on link "下载" at bounding box center [1147, 452] width 33 height 12
click at [112, 217] on span "我的文件" at bounding box center [93, 214] width 48 height 18
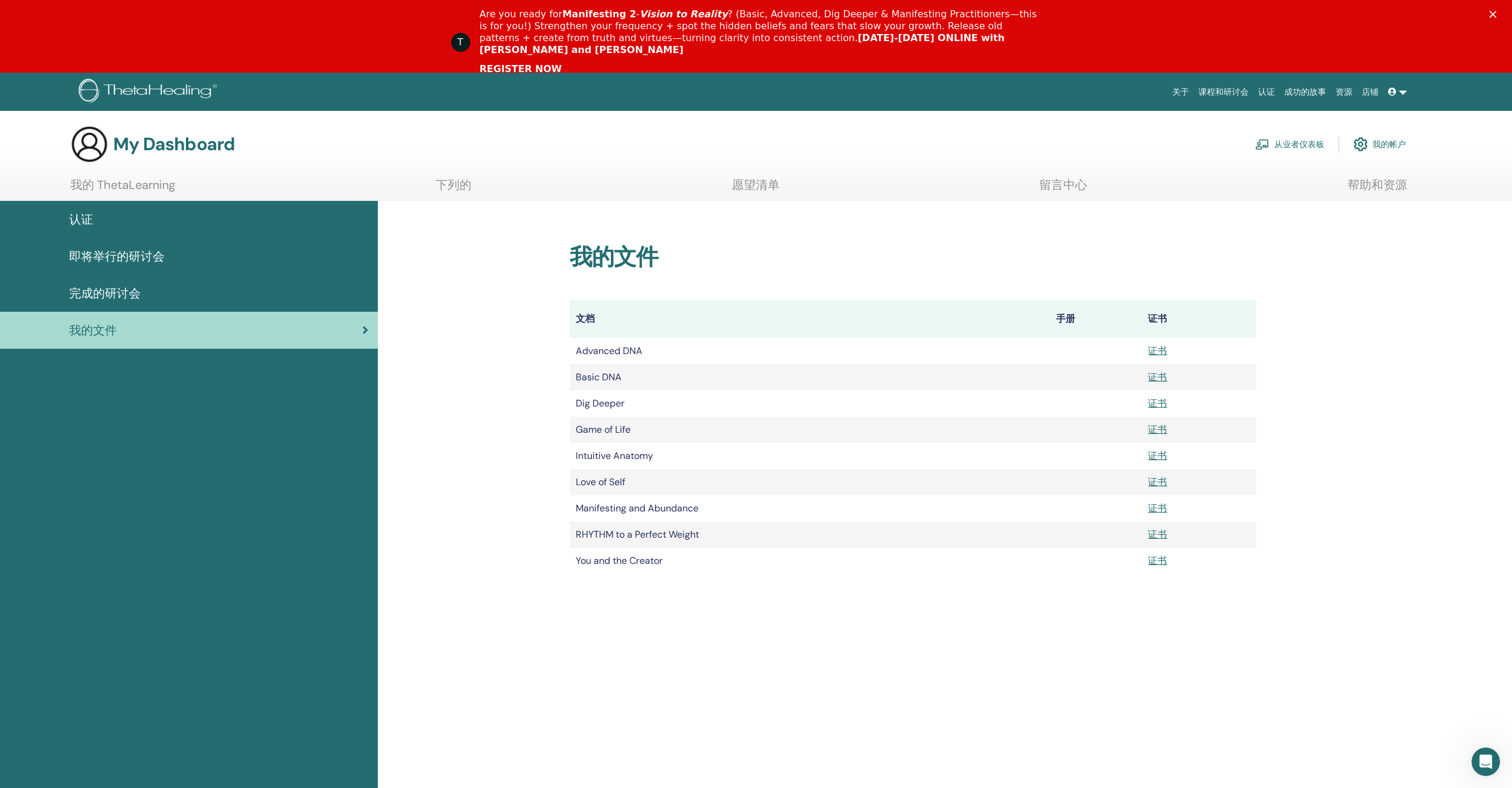
click at [211, 247] on link "即将举行的研讨会" at bounding box center [189, 256] width 378 height 37
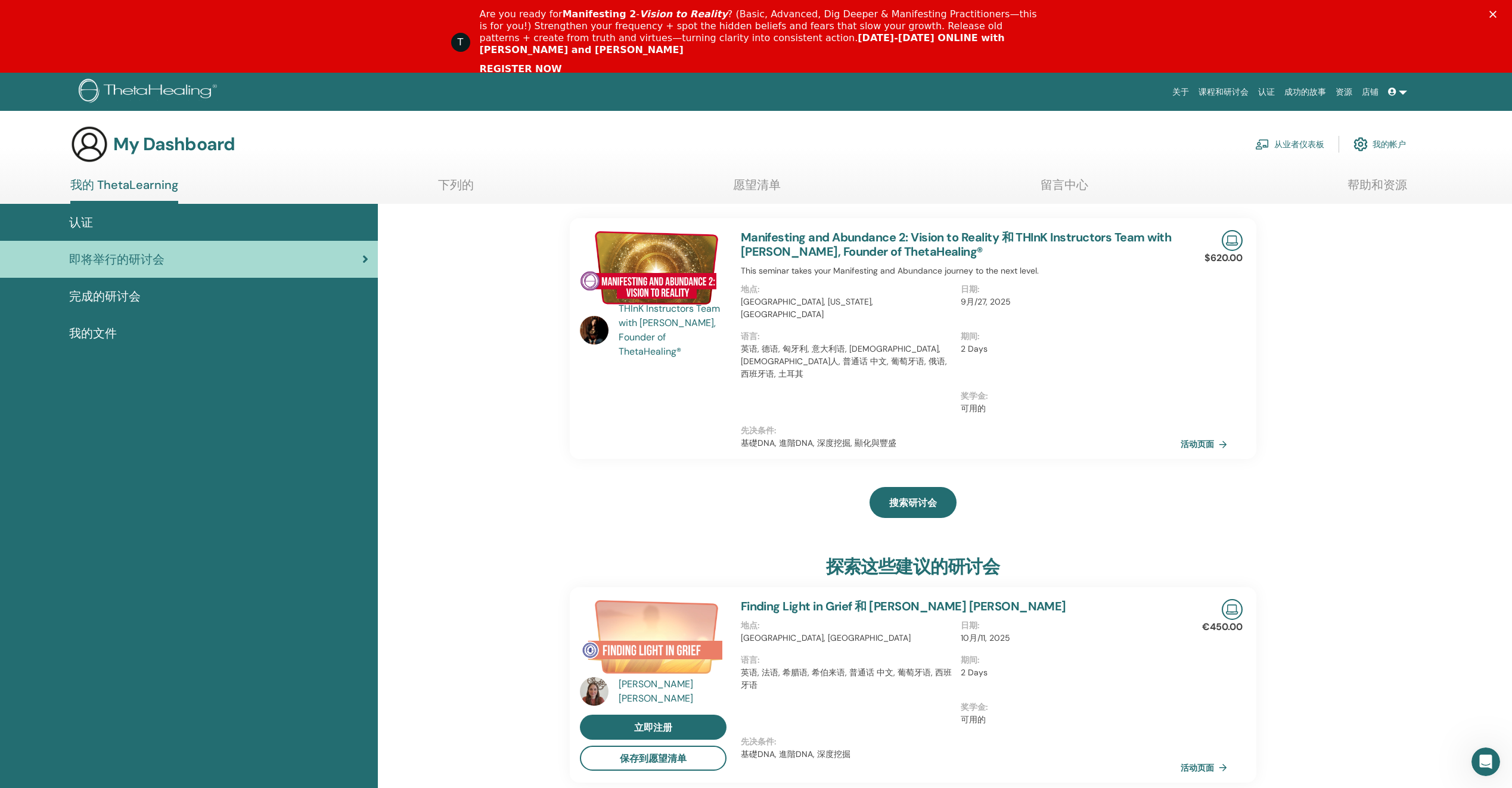
click at [1311, 93] on link "成功的故事" at bounding box center [1304, 91] width 51 height 22
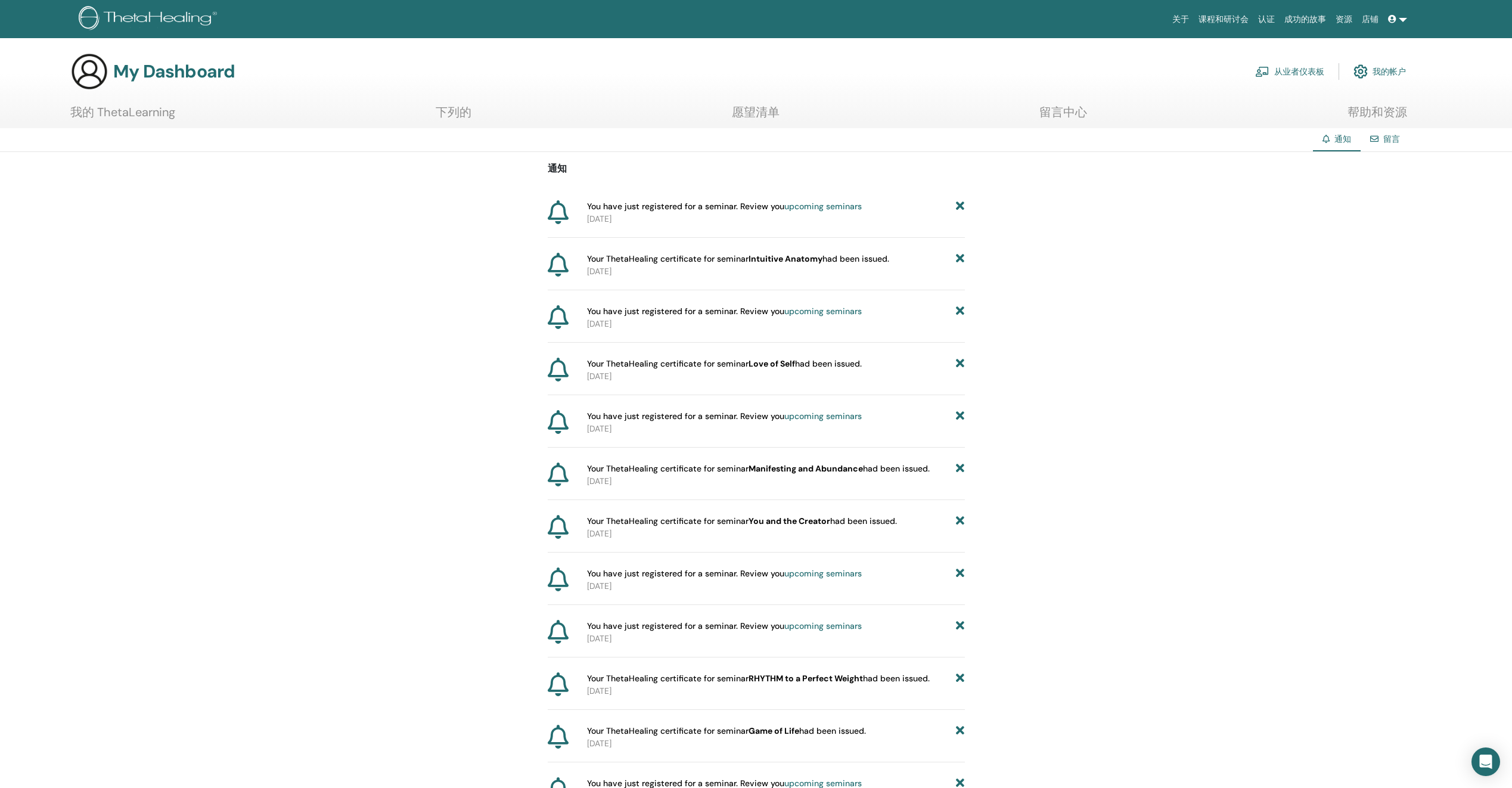
click at [843, 207] on link "upcoming seminars" at bounding box center [822, 205] width 78 height 11
